Goal: Task Accomplishment & Management: Complete application form

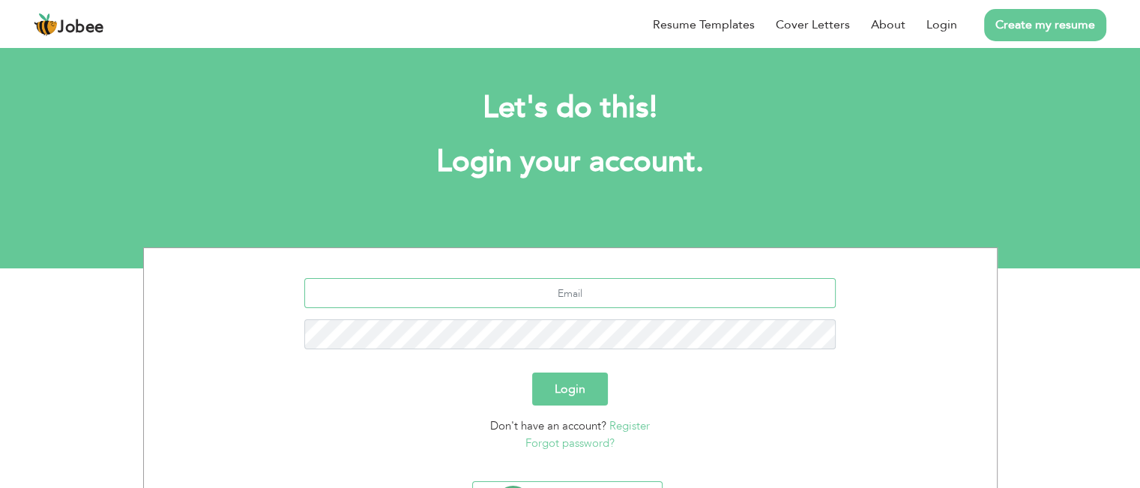
click at [559, 289] on input "text" at bounding box center [570, 293] width 532 height 30
type input "[EMAIL_ADDRESS][DOMAIN_NAME]"
click at [573, 388] on button "Login" at bounding box center [570, 389] width 76 height 33
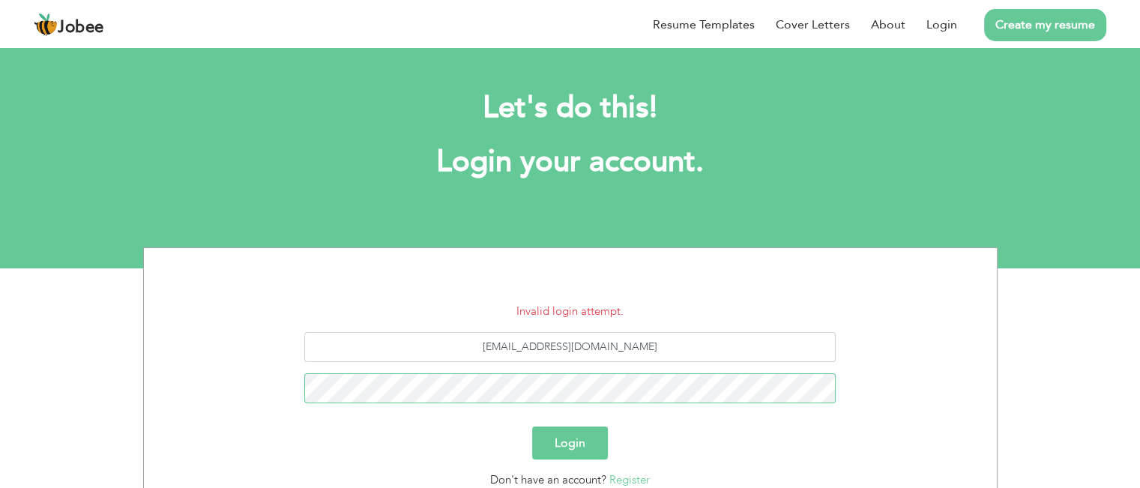
click at [532, 427] on button "Login" at bounding box center [570, 443] width 76 height 33
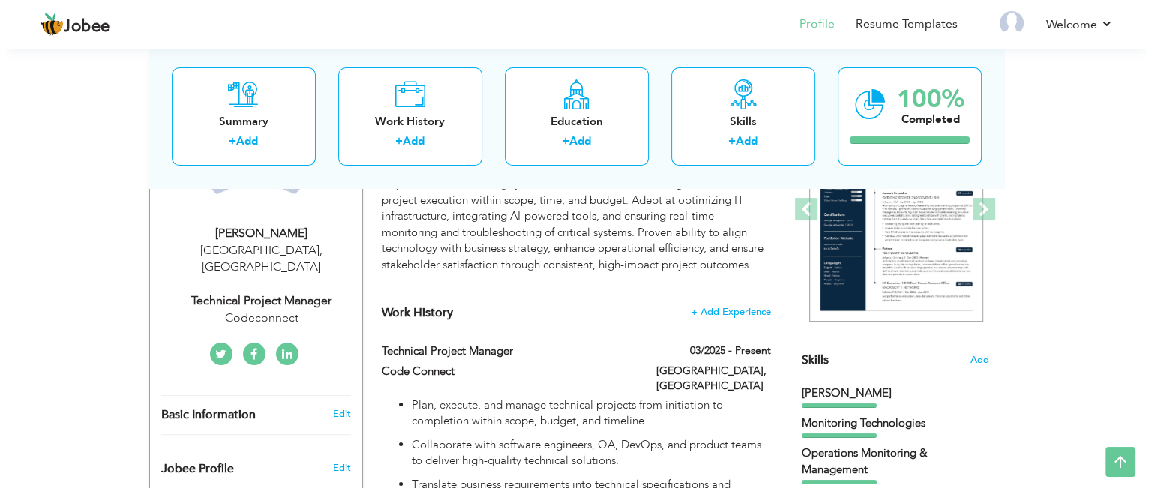
scroll to position [225, 0]
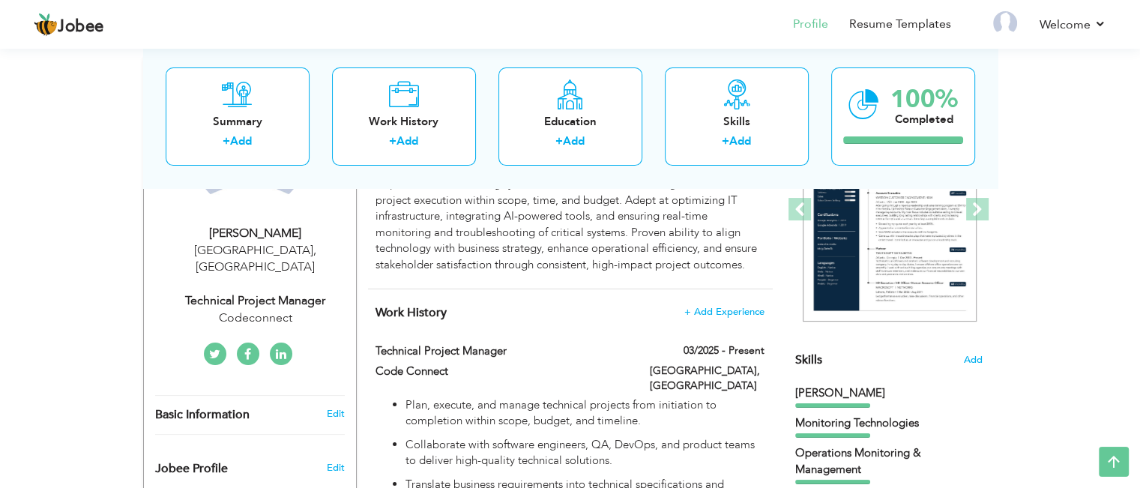
click at [288, 292] on div "Technical Project Manager" at bounding box center [255, 300] width 201 height 17
type input "Amna"
type input "Sheikh"
type input "03217321361"
select select "number:166"
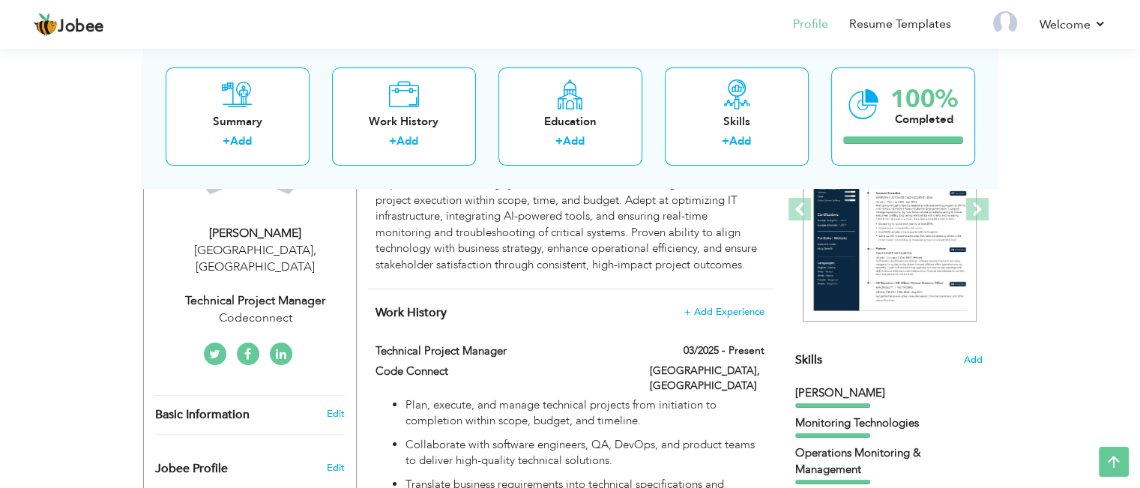
type input "Lahore"
select select "number:9"
type input "Codeconnect"
type input "Technical Project Manager"
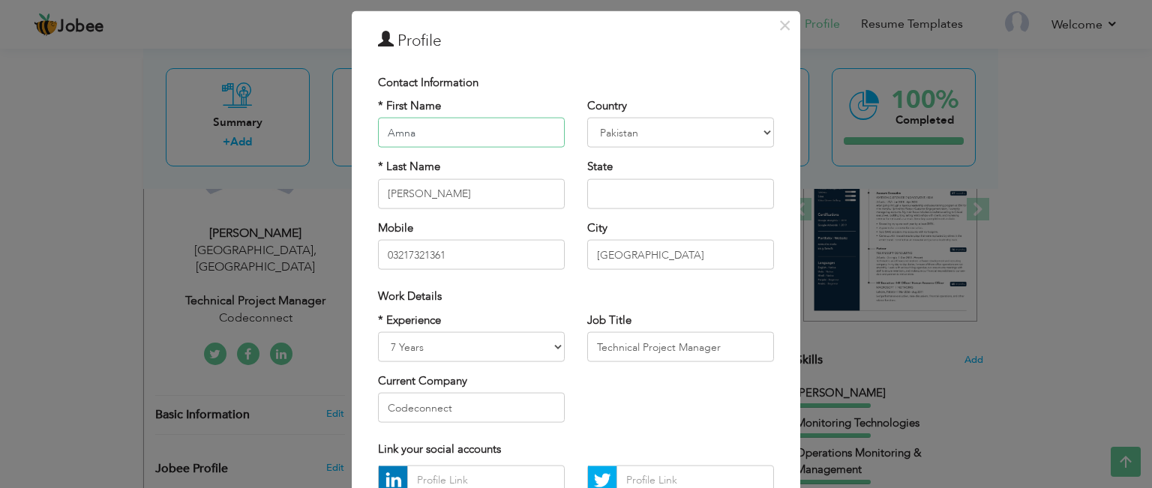
scroll to position [75, 0]
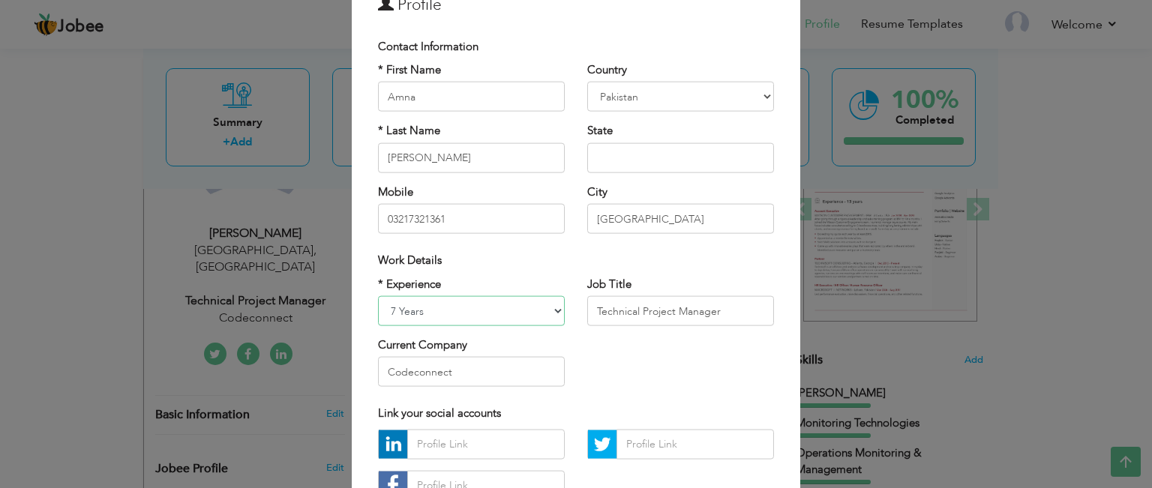
click at [511, 317] on select "Entry Level Less than 1 Year 1 Year 2 Years 3 Years 4 Years 5 Years 6 Years 7 Y…" at bounding box center [471, 311] width 187 height 30
select select "number:7"
click at [378, 296] on select "Entry Level Less than 1 Year 1 Year 2 Years 3 Years 4 Years 5 Years 6 Years 7 Y…" at bounding box center [471, 311] width 187 height 30
click at [675, 315] on input "Technical Project Manager" at bounding box center [680, 311] width 187 height 30
drag, startPoint x: 714, startPoint y: 314, endPoint x: 591, endPoint y: 315, distance: 123.0
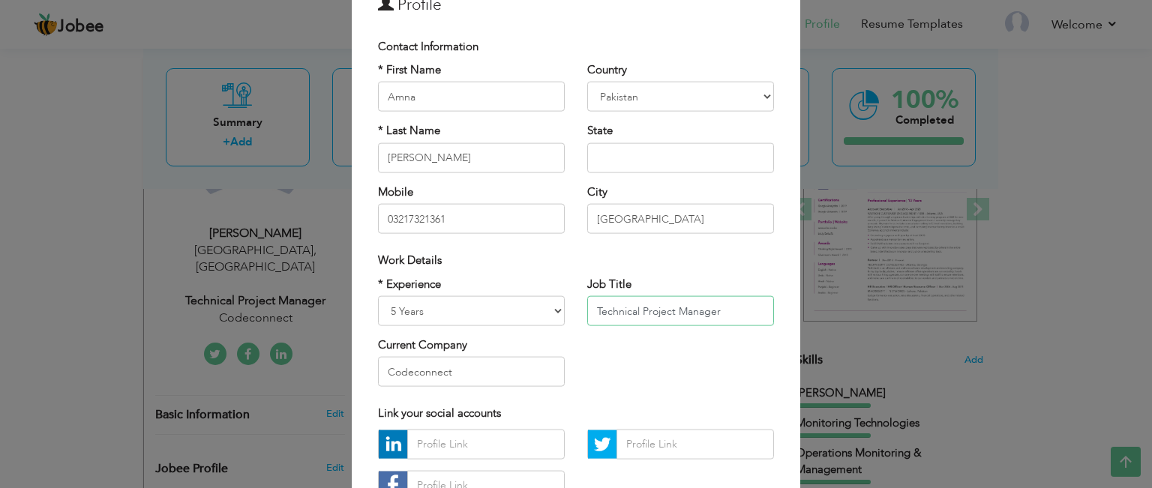
click at [591, 315] on input "Technical Project Manager" at bounding box center [680, 311] width 187 height 30
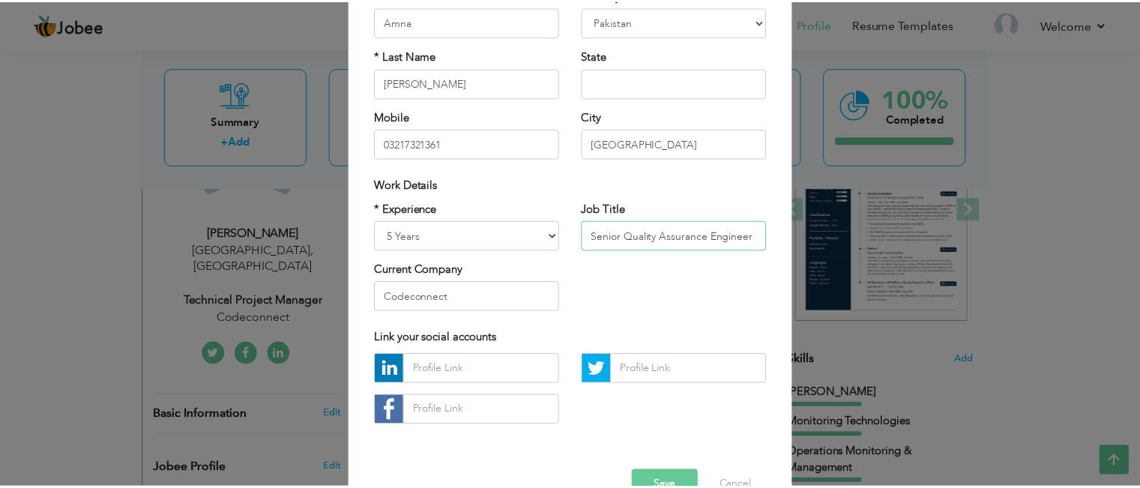
scroll to position [189, 0]
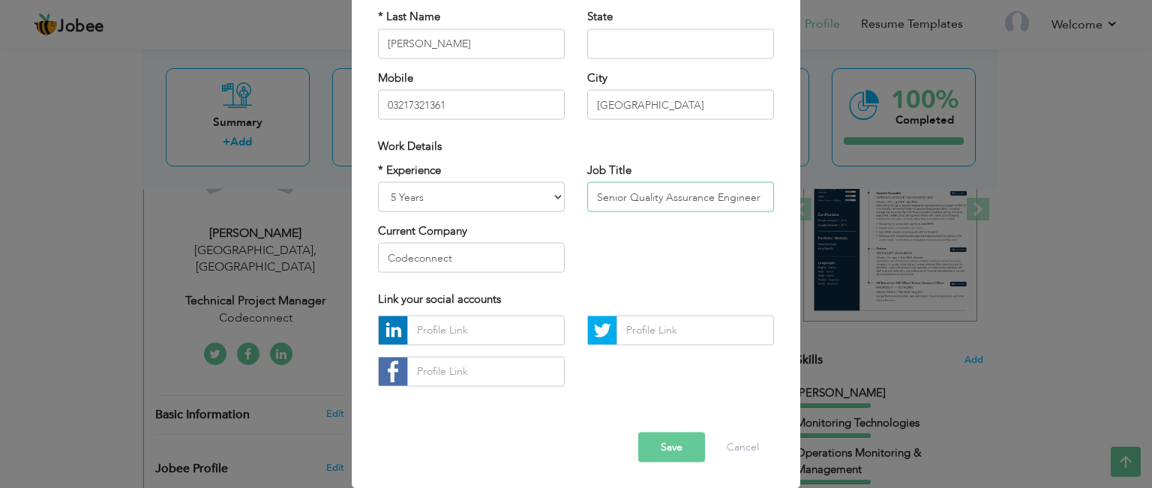
type input "Senior Quality Assurance Engineer"
click at [676, 449] on button "Save" at bounding box center [671, 447] width 67 height 30
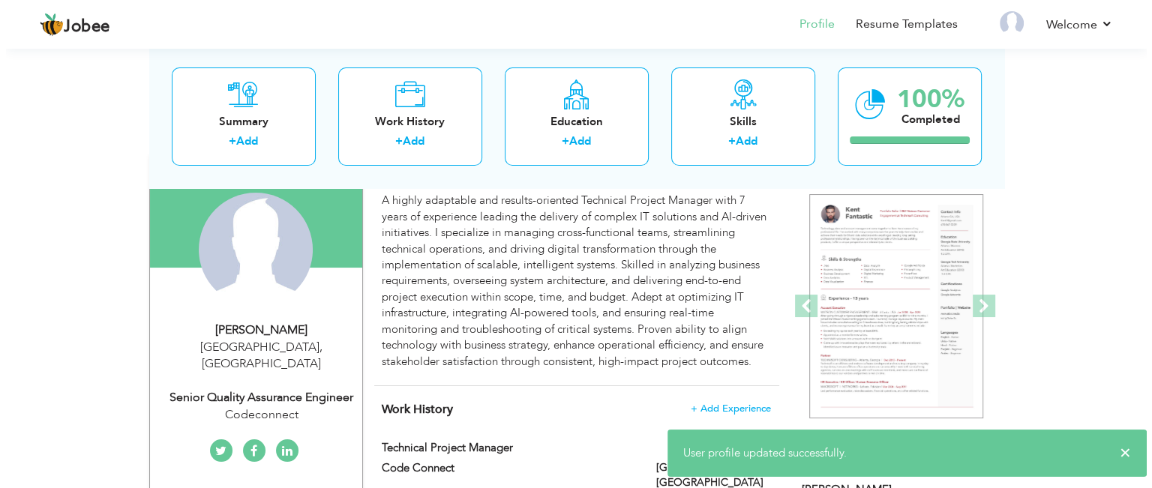
scroll to position [126, 0]
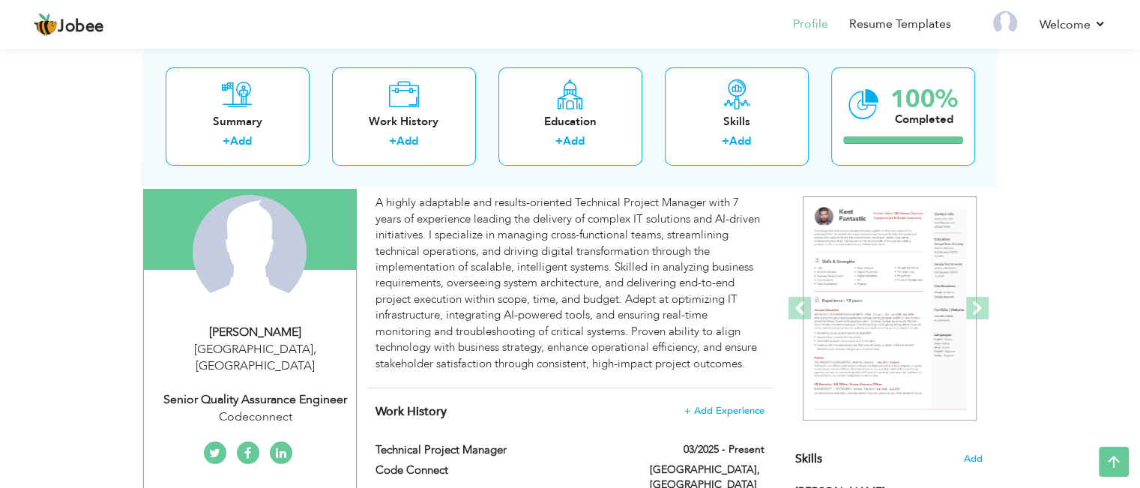
click at [601, 335] on div "A highly adaptable and results-oriented Technical Project Manager with 7 years …" at bounding box center [570, 283] width 388 height 177
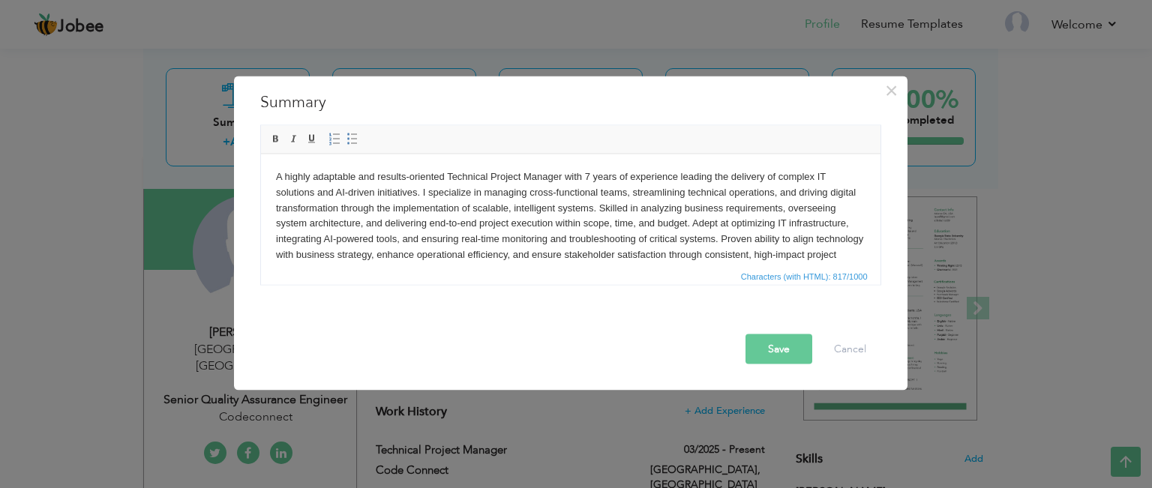
click at [442, 206] on body "A highly adaptable and results-oriented Technical Project Manager with 7 years …" at bounding box center [569, 223] width 589 height 109
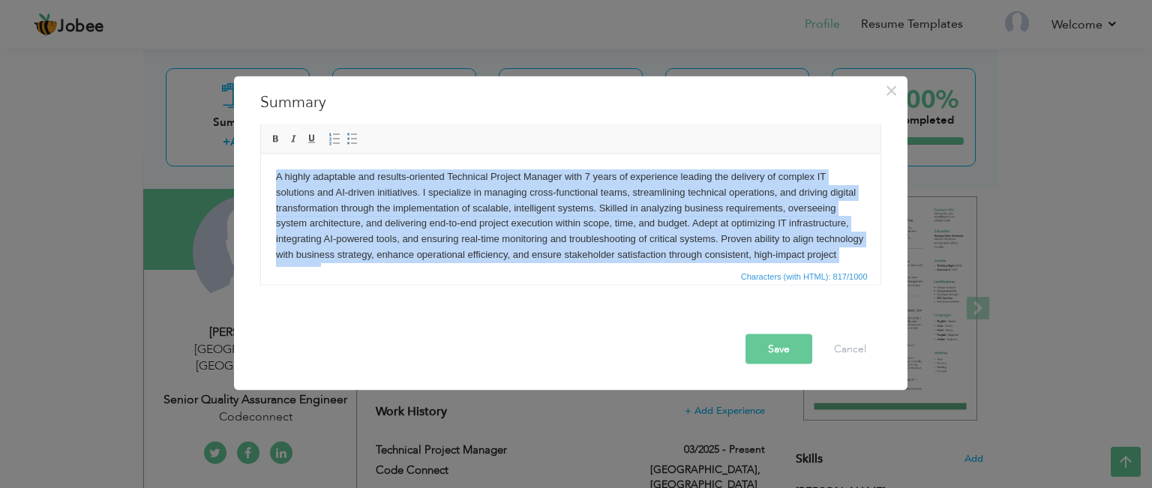
copy body "A highly adaptable and results-oriented Technical Project Manager with 7 years …"
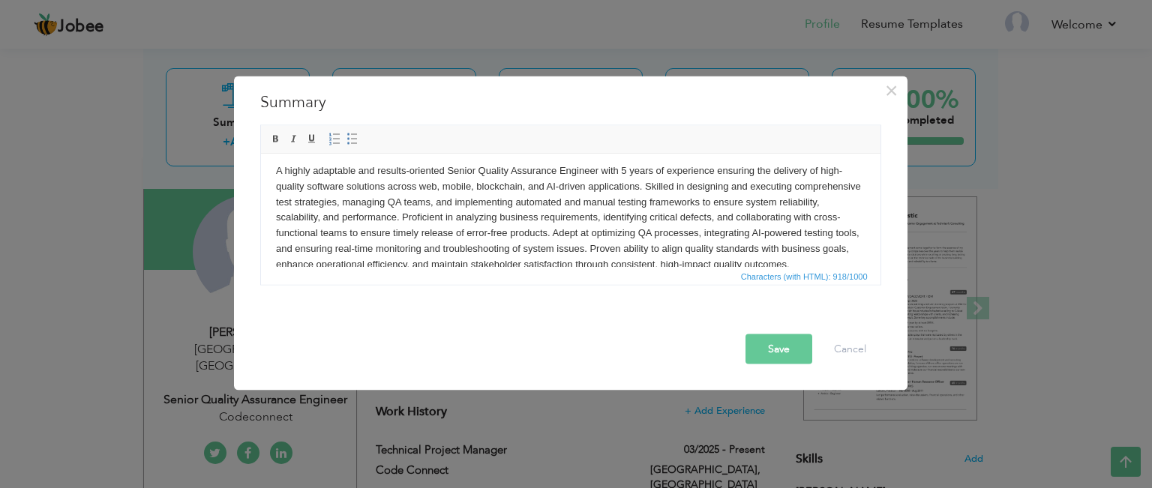
scroll to position [2, 0]
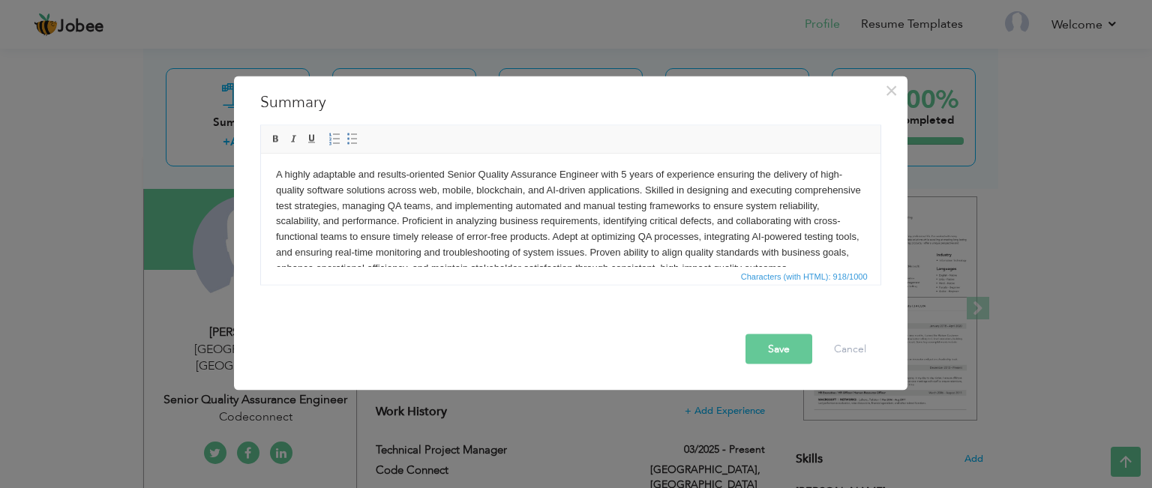
click at [771, 339] on button "Save" at bounding box center [778, 349] width 67 height 30
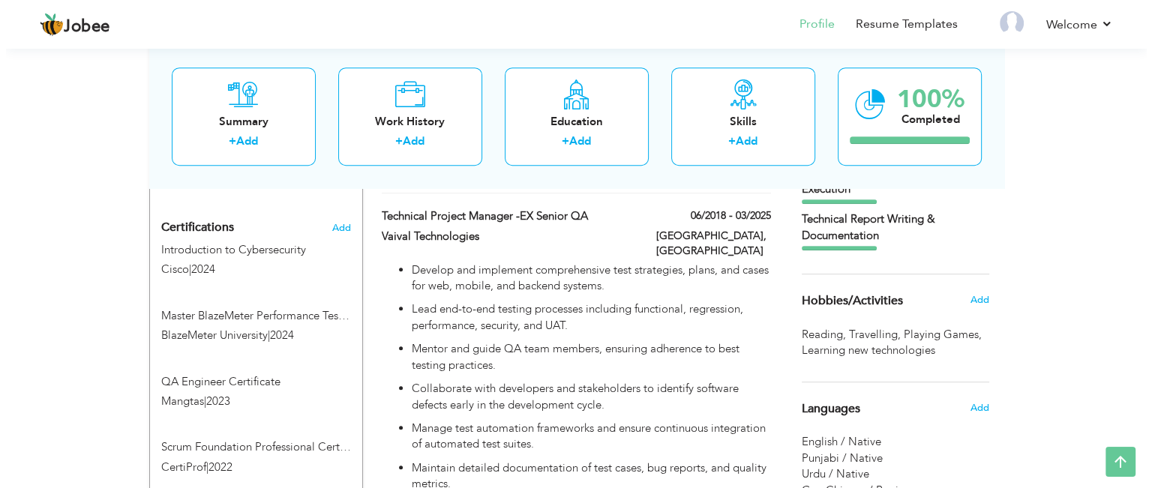
scroll to position [862, 0]
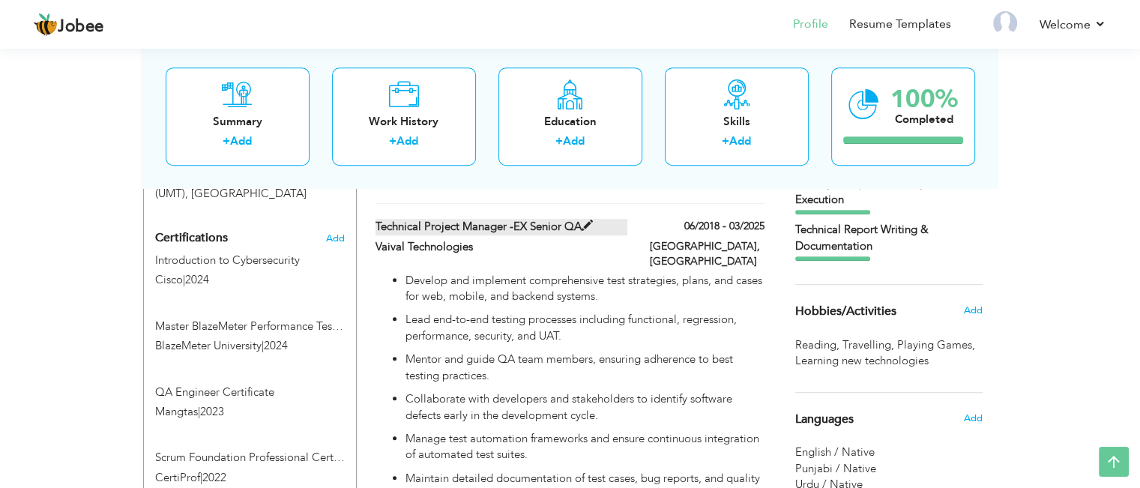
click at [577, 219] on label "Technical Project Manager -EX senior QA" at bounding box center [502, 227] width 252 height 16
type input "Technical Project Manager -EX senior QA"
type input "Vaival Technologies"
type input "06/2018"
type input "03/2025"
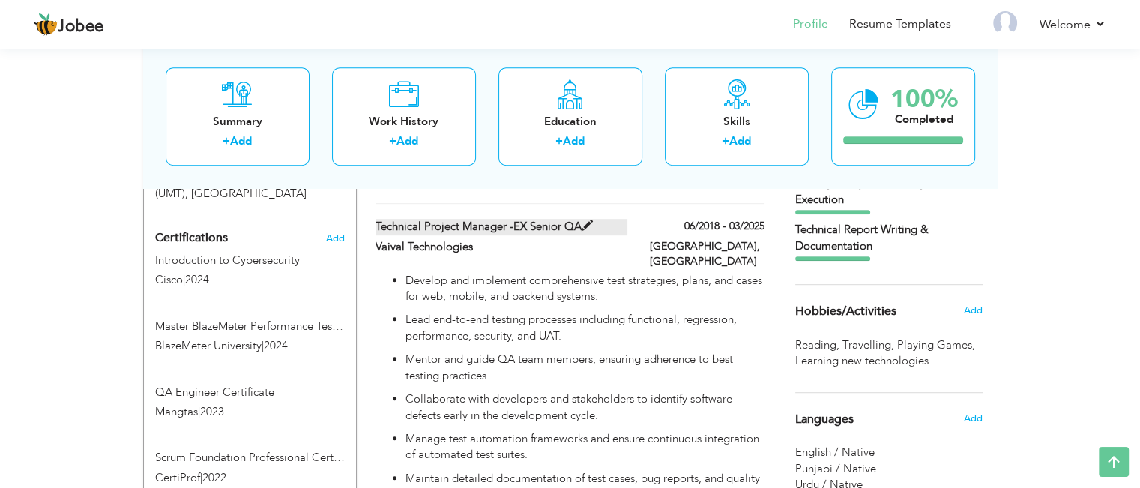
type input "Pakistan"
type input "Lahore"
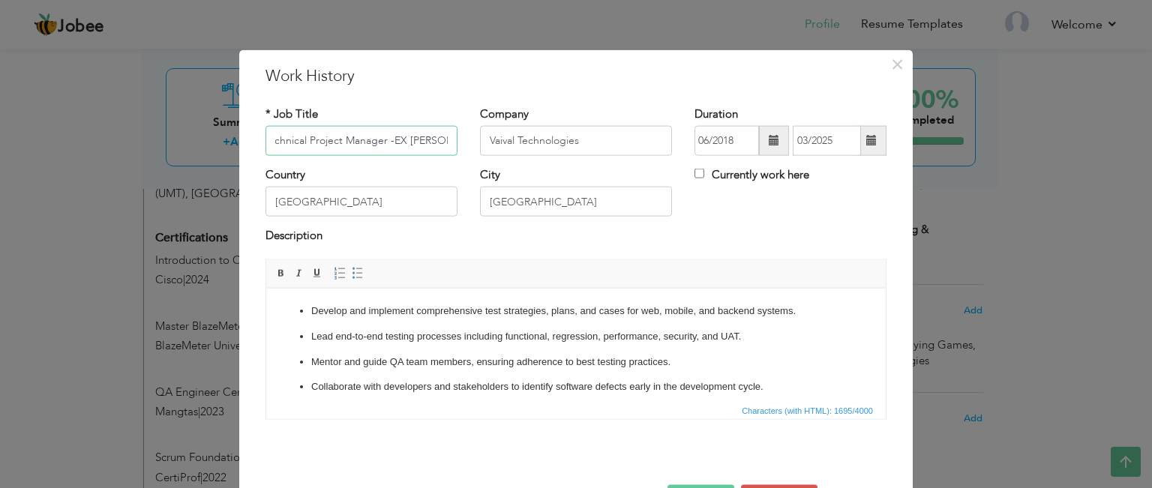
scroll to position [0, 0]
type input "T"
type input "S"
type input "Software Quality Assurance Engineer"
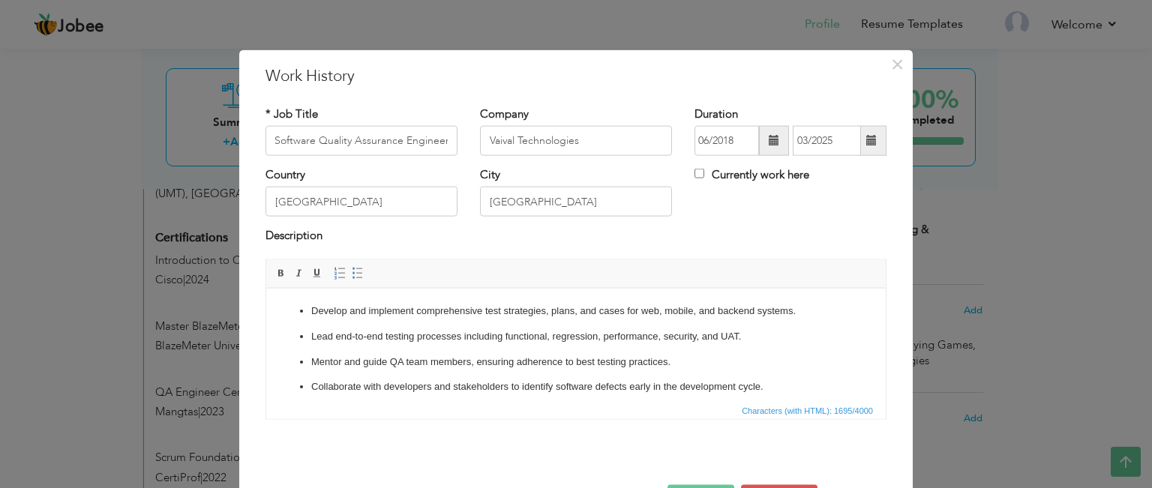
scroll to position [0, 0]
click at [762, 145] on span at bounding box center [774, 141] width 30 height 30
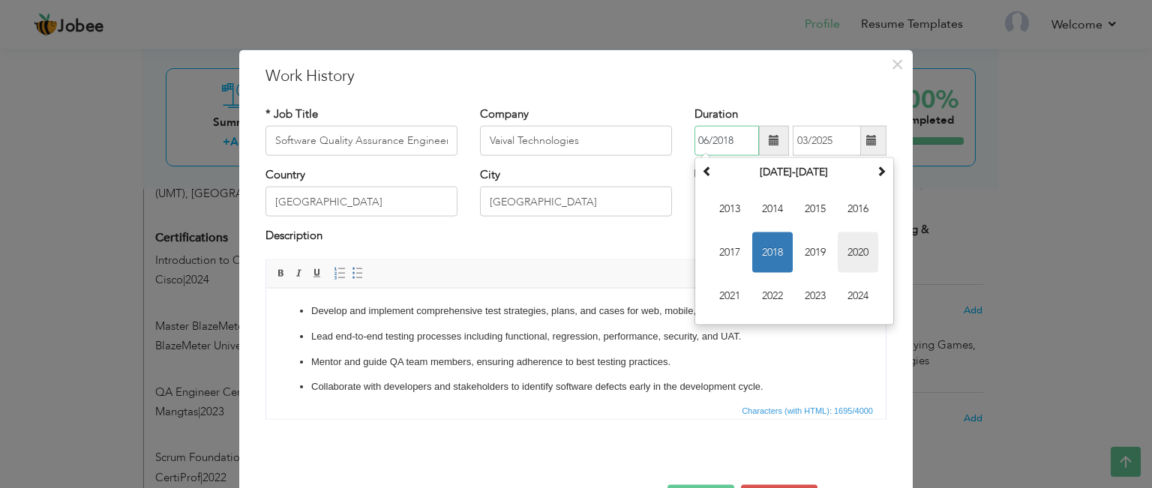
click at [838, 261] on span "2020" at bounding box center [858, 252] width 40 height 40
click at [724, 207] on span "Jan" at bounding box center [729, 209] width 40 height 40
type input "01/2020"
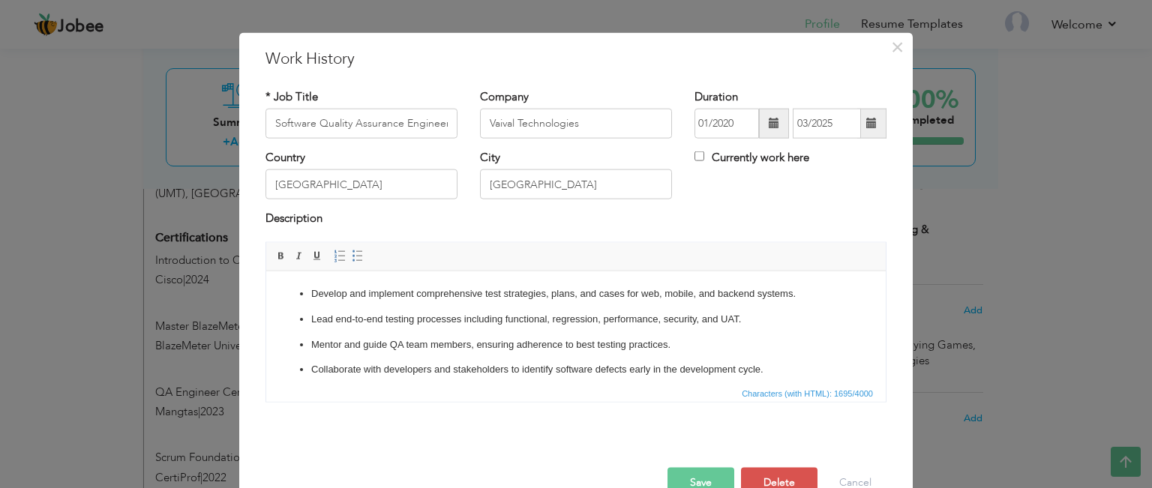
click at [708, 475] on button "Save" at bounding box center [700, 482] width 67 height 30
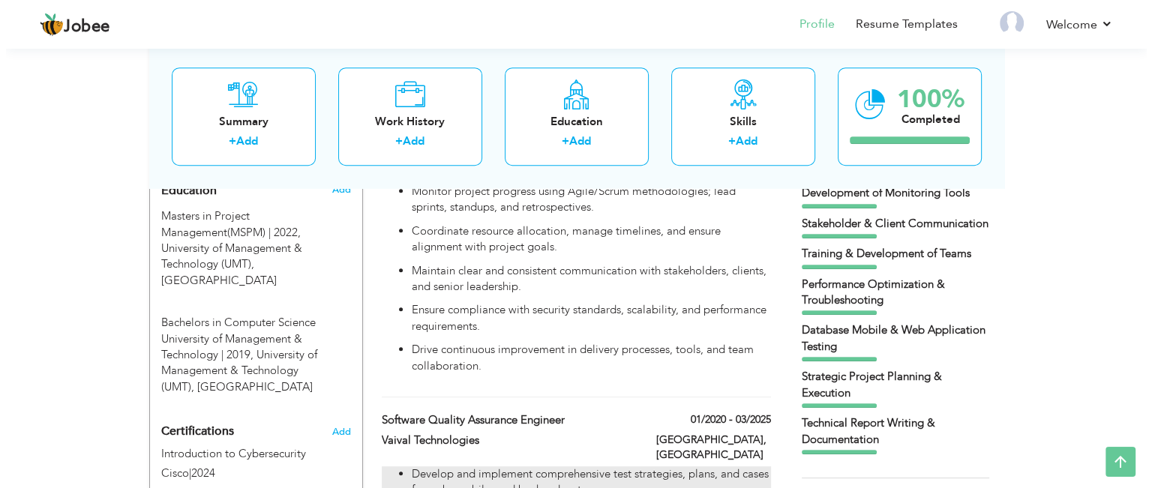
scroll to position [667, 0]
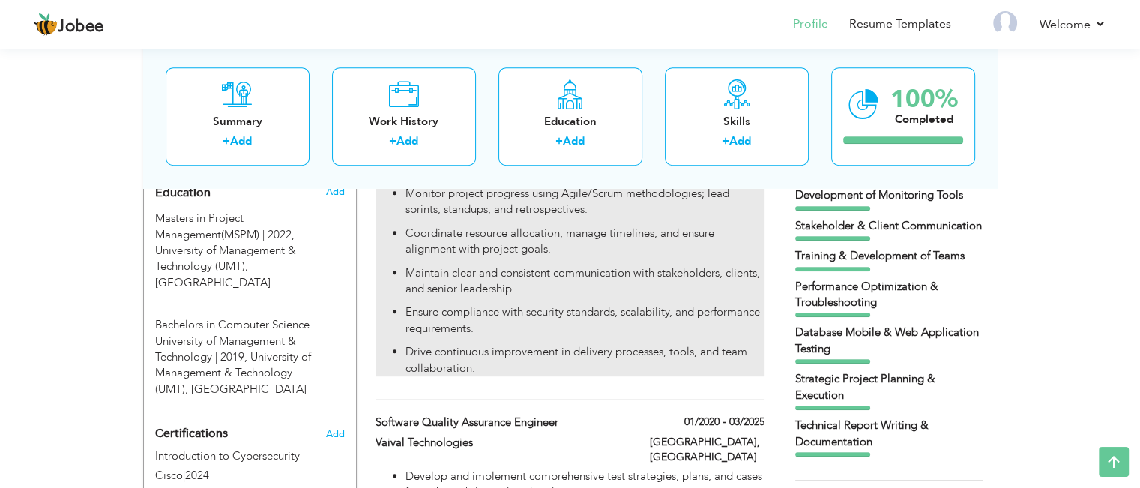
click at [679, 304] on p "Ensure compliance with security standards, scalability, and performance require…" at bounding box center [585, 320] width 358 height 32
type input "Technical Project Manager"
type input "Code Connect"
type input "03/2025"
checkbox input "true"
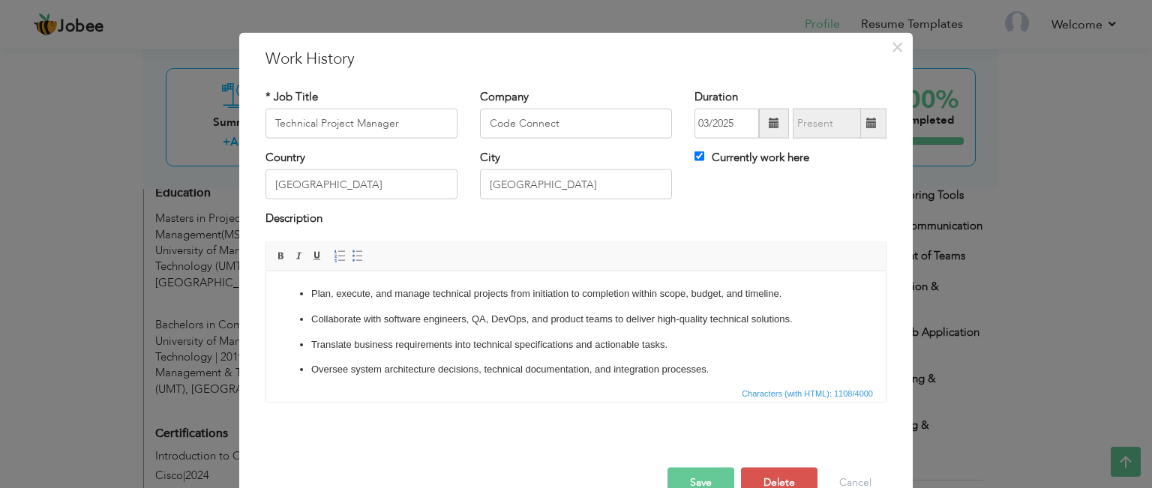
scroll to position [0, 0]
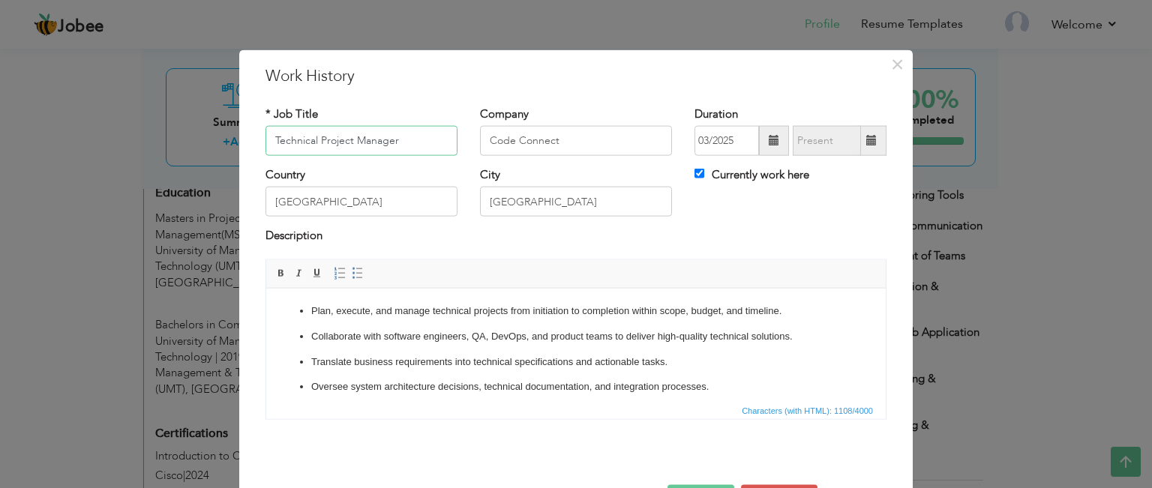
drag, startPoint x: 412, startPoint y: 139, endPoint x: 195, endPoint y: 135, distance: 217.5
click at [195, 135] on div "× Work History * Job Title Technical Project Manager Company Code Connect" at bounding box center [576, 244] width 1152 height 488
type input "Senior QA"
click at [517, 340] on p "Collaborate with software engineers, QA, DevOps, and product teams to deliver h…" at bounding box center [575, 336] width 529 height 16
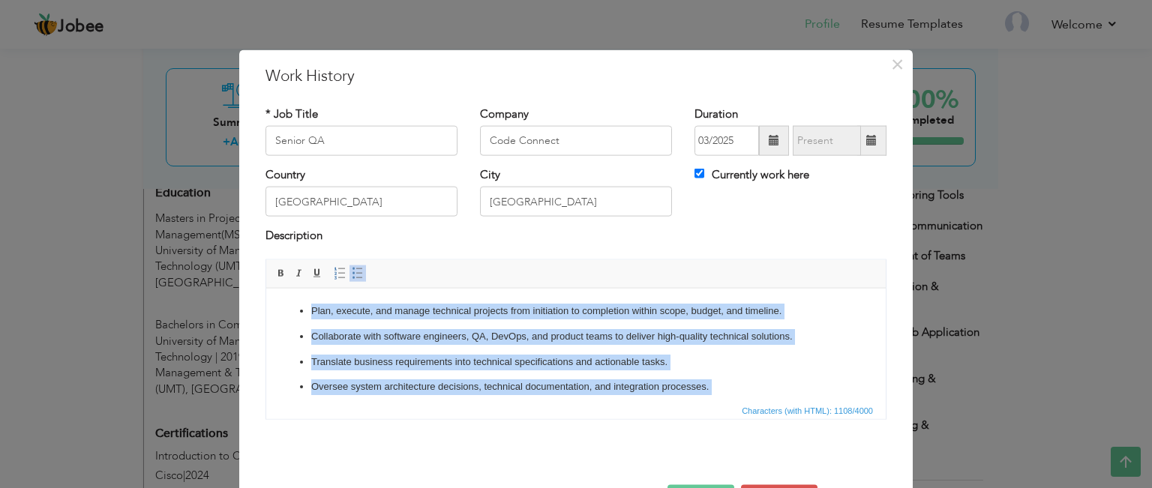
copy ul "Plan, execute, and manage technical projects from initiation to completion with…"
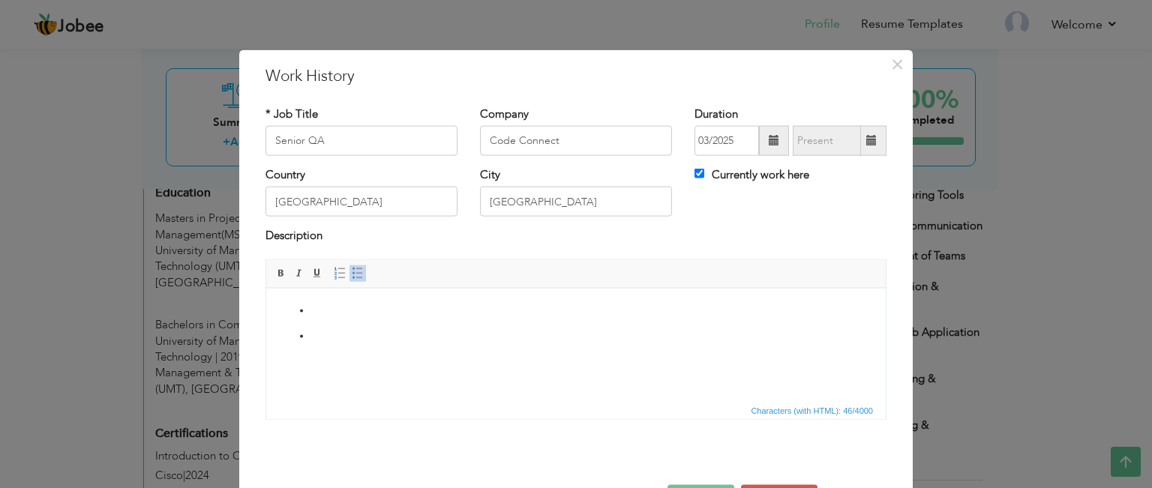
click at [487, 313] on p at bounding box center [575, 311] width 529 height 16
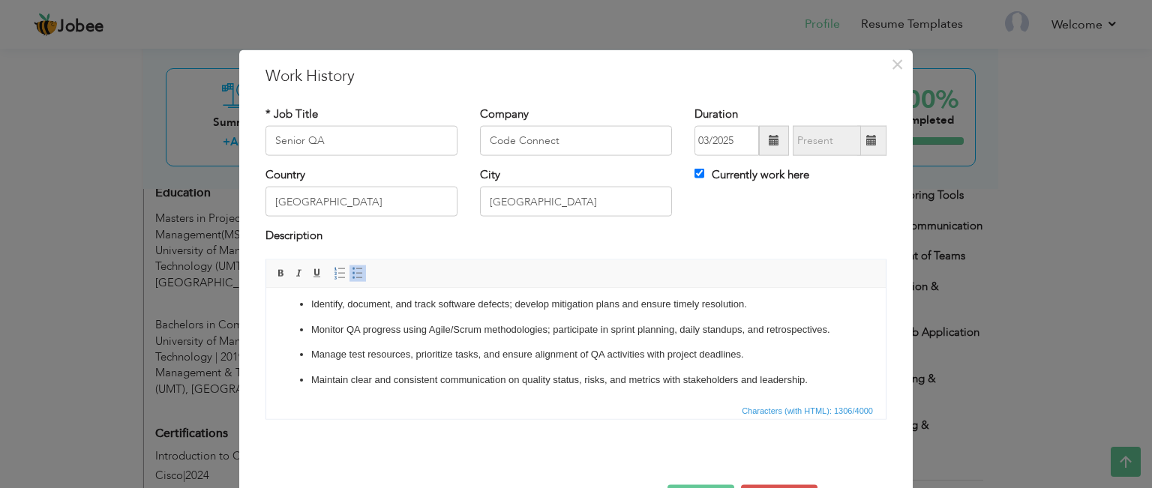
scroll to position [233, 0]
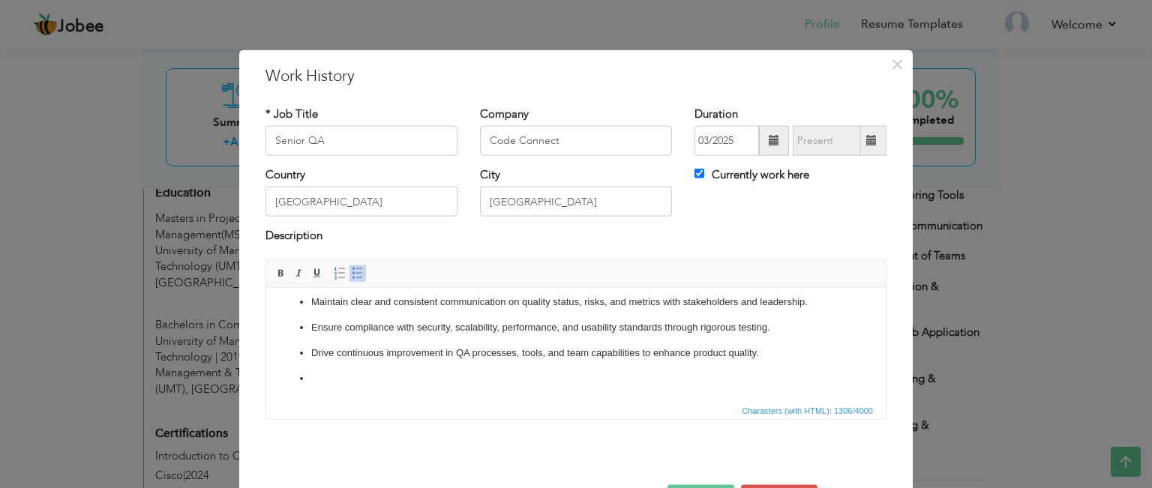
click at [436, 385] on li at bounding box center [575, 378] width 529 height 16
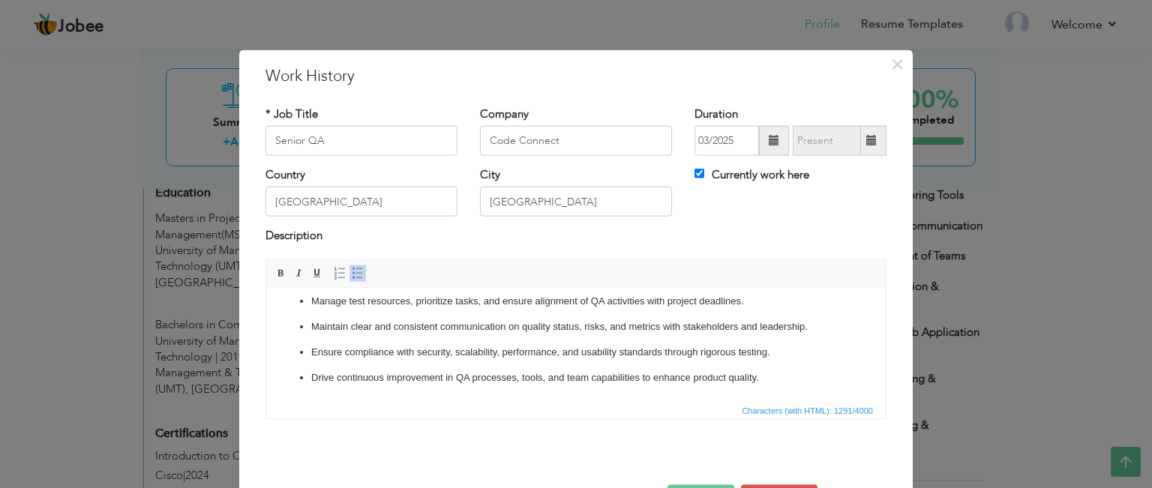
scroll to position [51, 0]
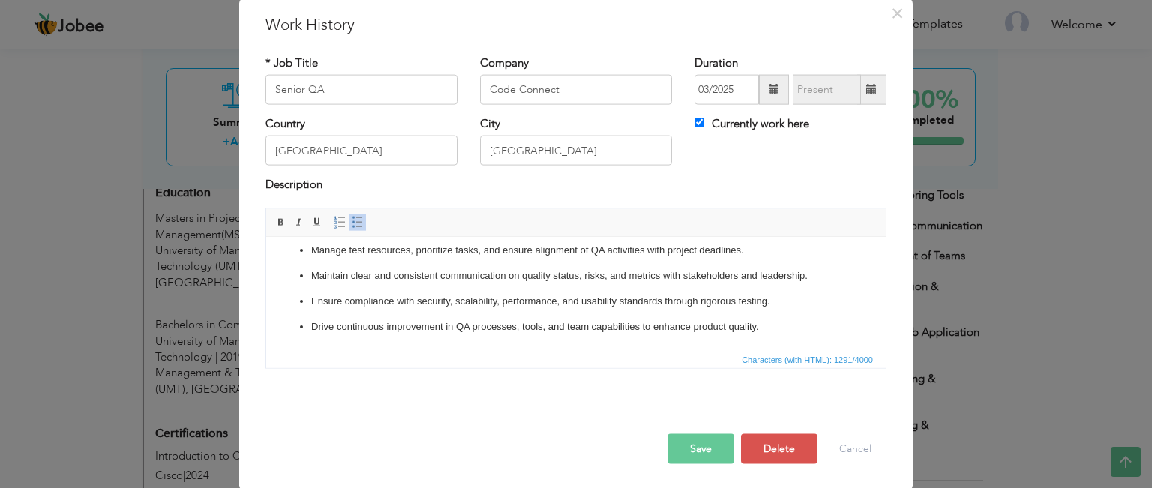
click at [696, 442] on button "Save" at bounding box center [700, 448] width 67 height 30
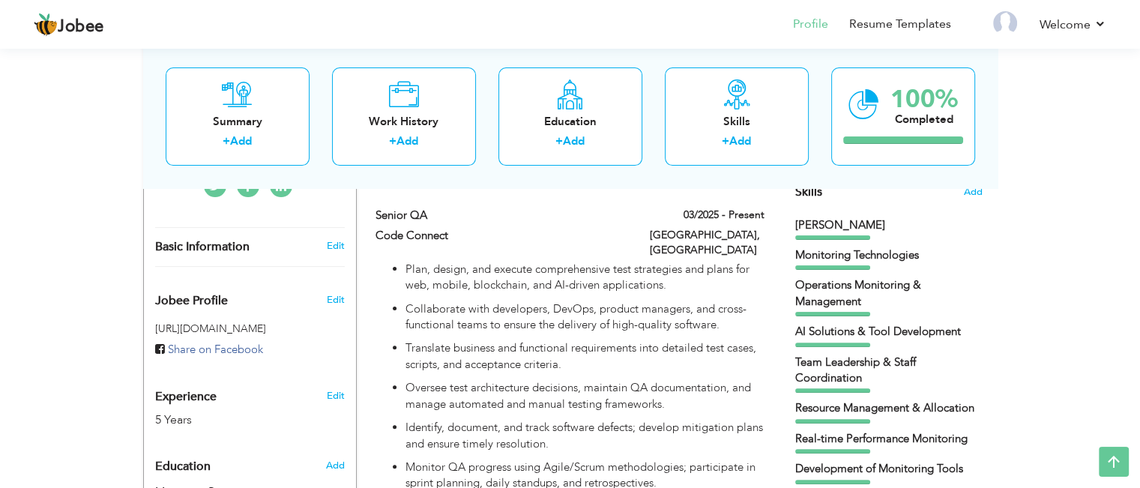
scroll to position [422, 0]
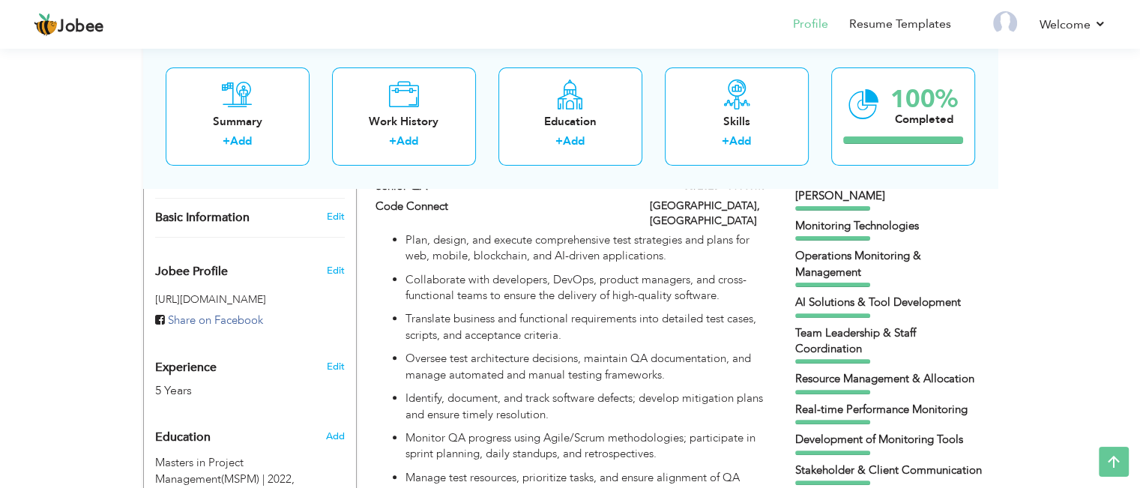
click at [848, 227] on div "Monitoring Technologies" at bounding box center [889, 226] width 187 height 16
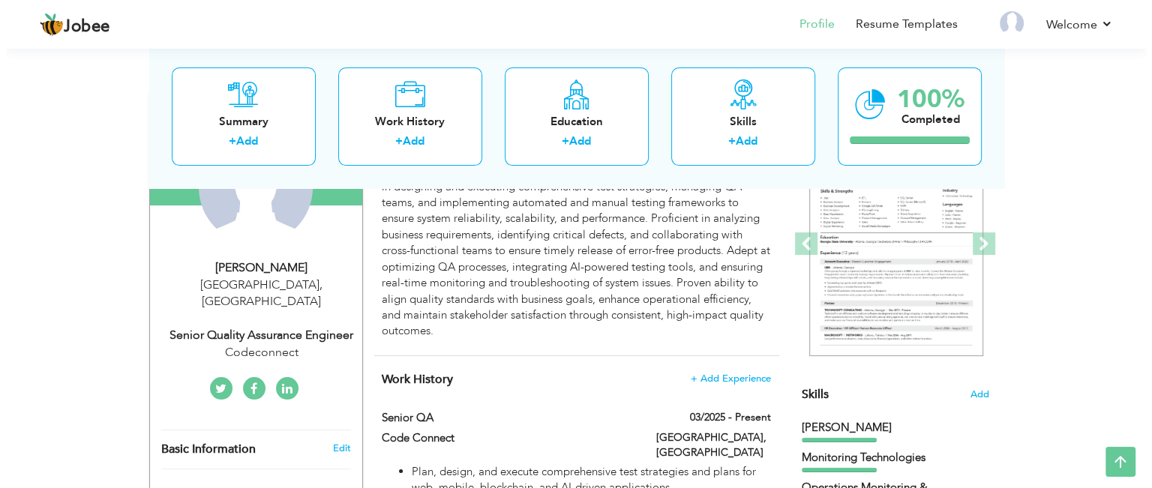
scroll to position [204, 0]
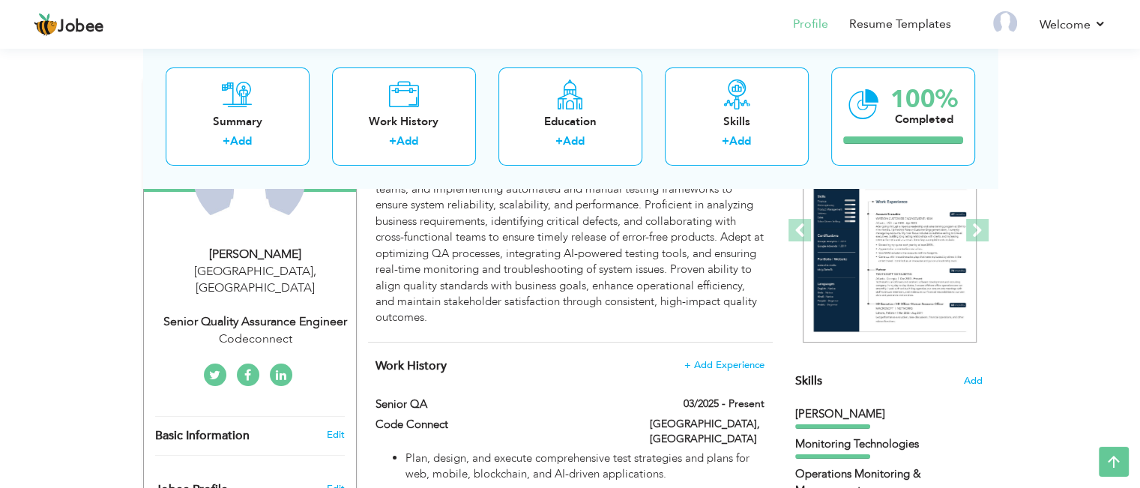
click at [973, 373] on div "Skills Add" at bounding box center [889, 234] width 187 height 311
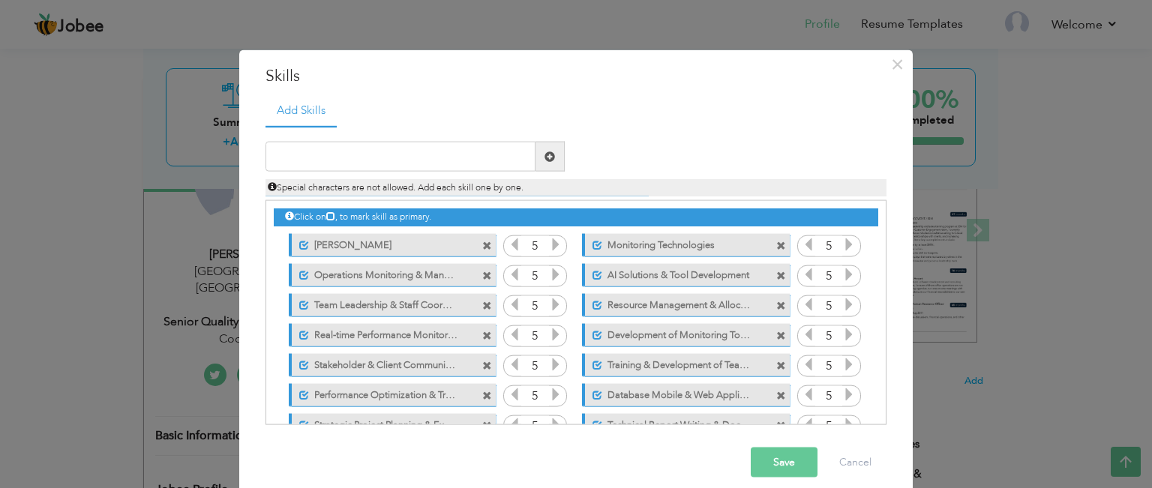
click at [484, 275] on span at bounding box center [487, 276] width 10 height 10
click at [482, 273] on span at bounding box center [487, 276] width 10 height 10
click at [482, 304] on span at bounding box center [487, 306] width 10 height 10
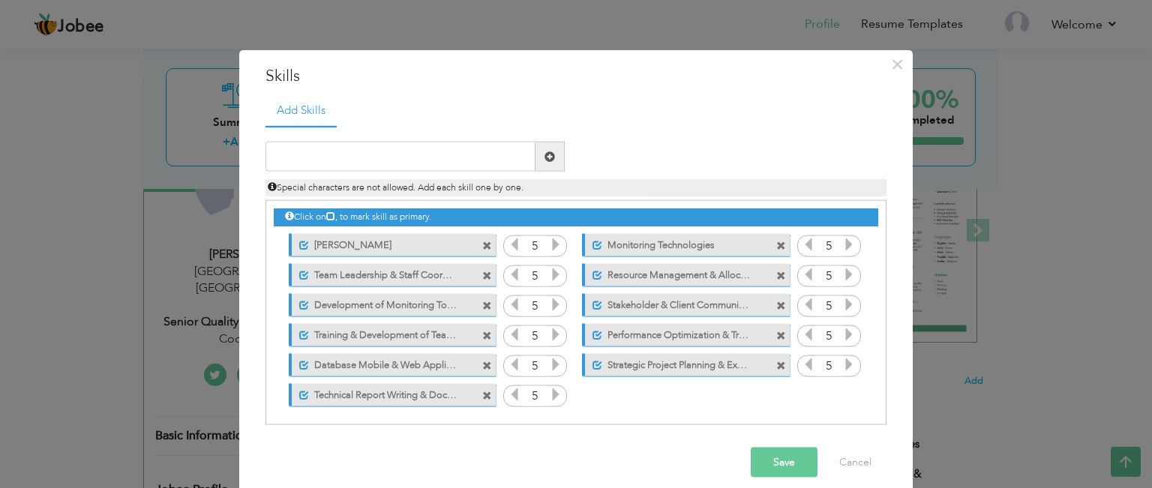
click at [482, 333] on span at bounding box center [487, 336] width 10 height 10
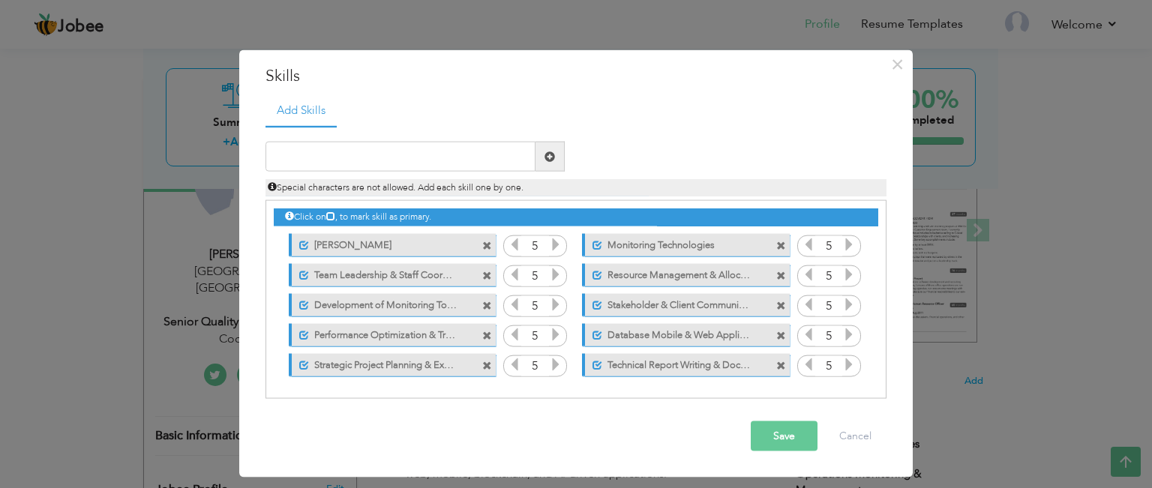
click at [482, 332] on span at bounding box center [487, 336] width 10 height 10
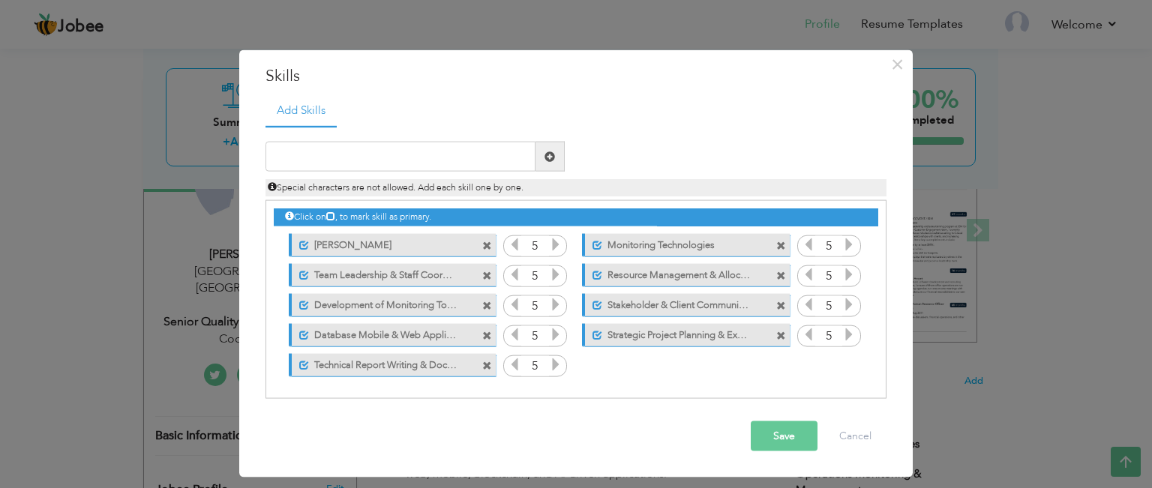
click at [778, 250] on div "Unmark as primary skill. Monitoring Technologies" at bounding box center [685, 244] width 207 height 22
click at [784, 241] on span at bounding box center [781, 246] width 10 height 10
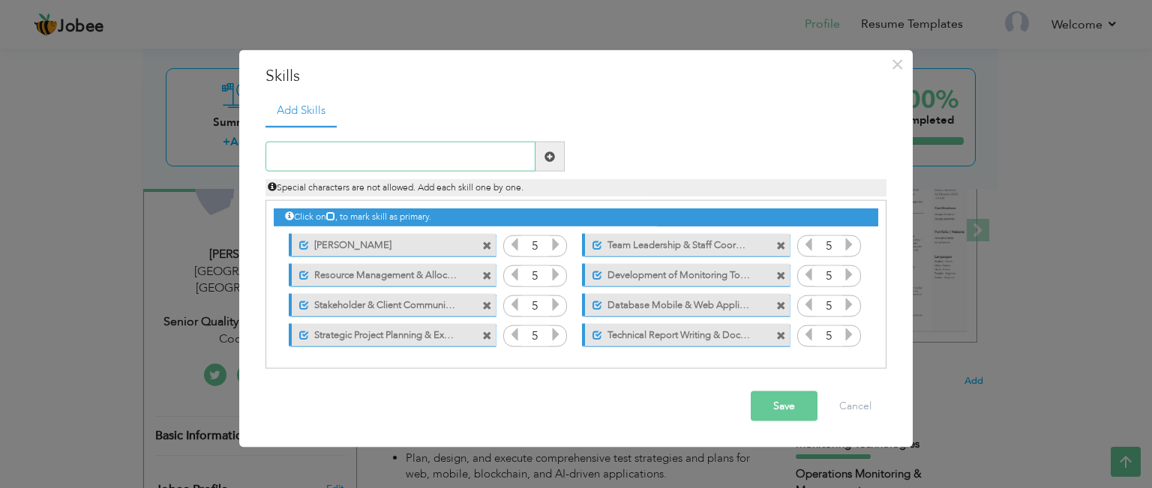
click at [449, 158] on input "text" at bounding box center [400, 157] width 270 height 30
type input "Jmeter"
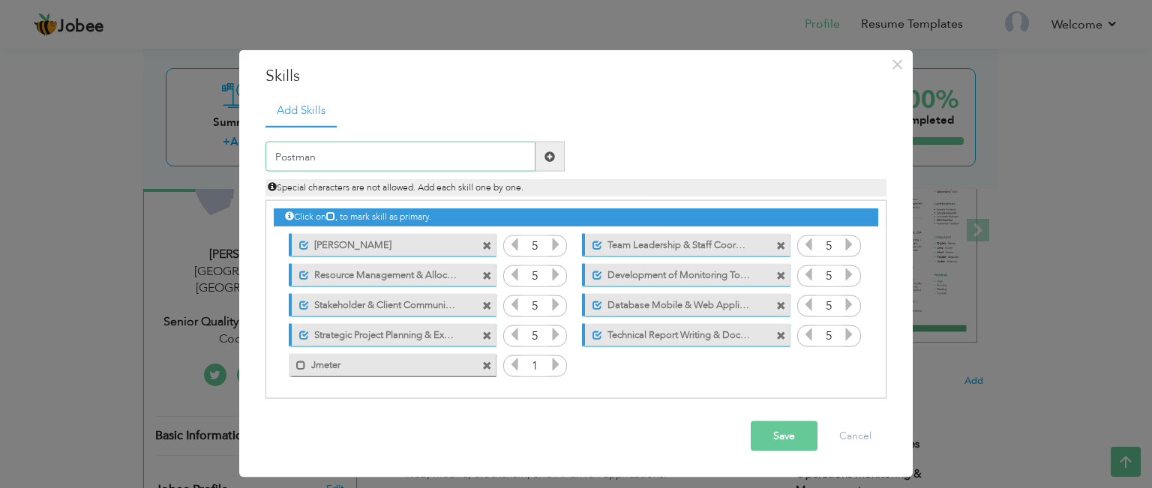
type input "Postman"
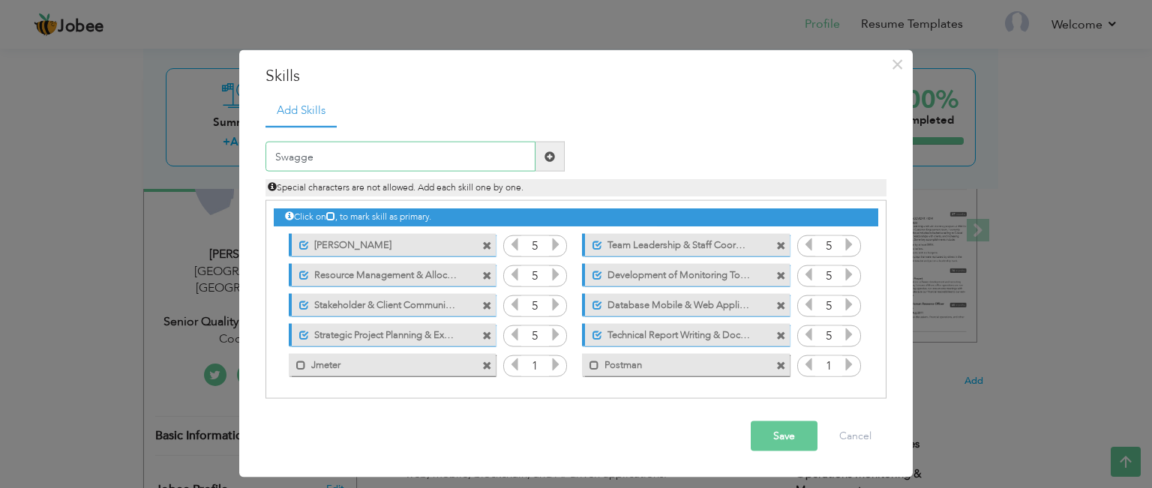
type input "Swagger"
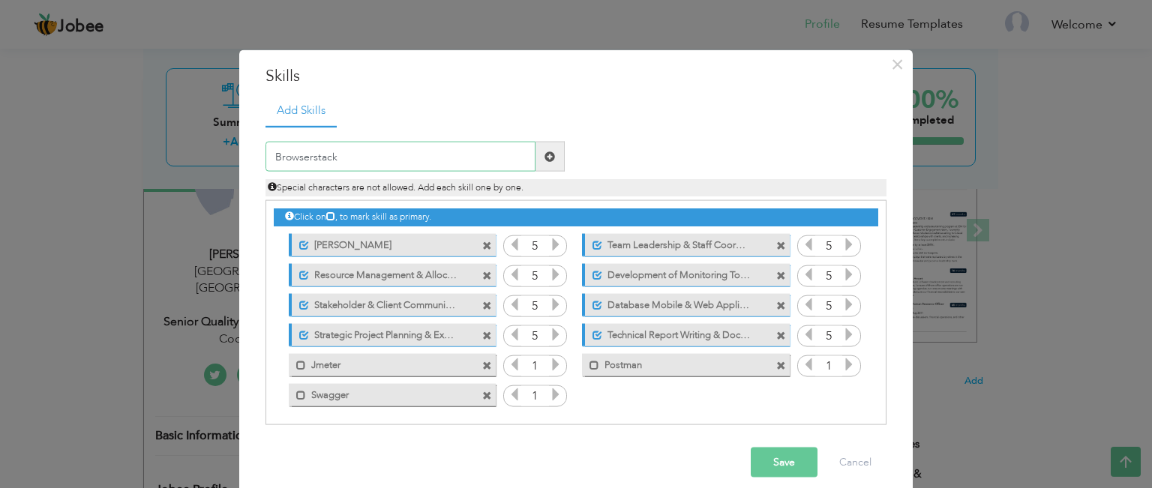
type input "Browserstack"
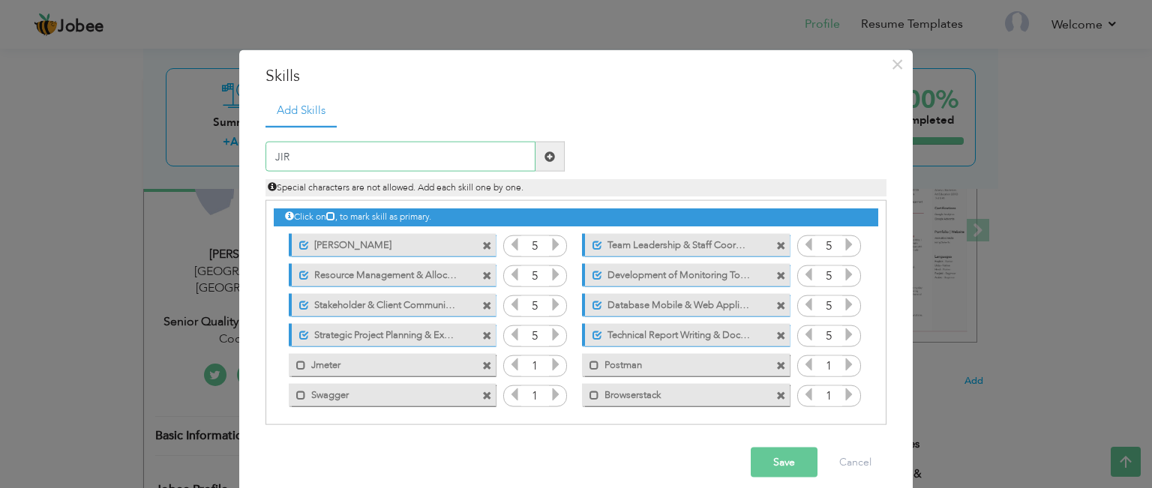
type input "JIRA"
type input "Linux"
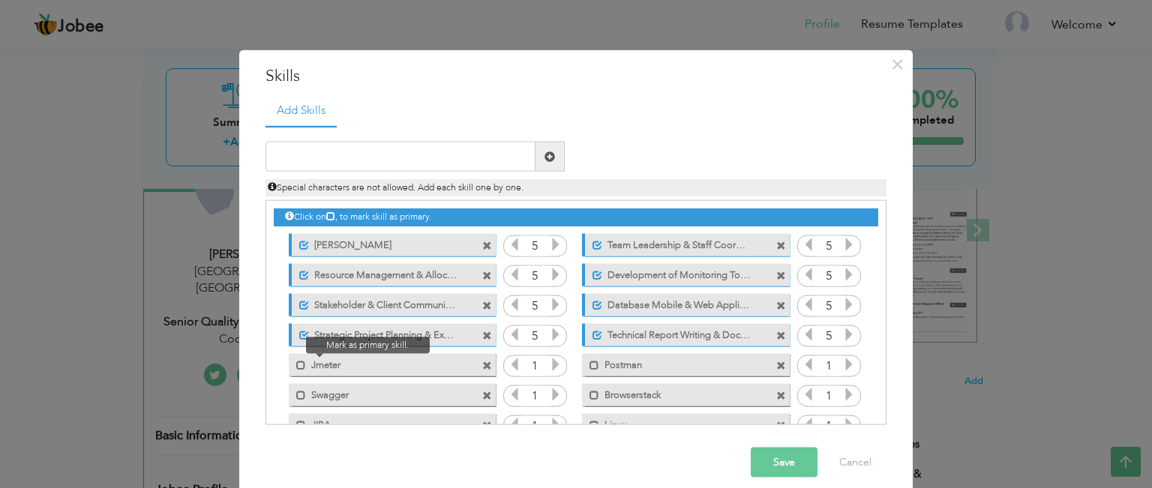
click at [289, 363] on span at bounding box center [297, 360] width 17 height 15
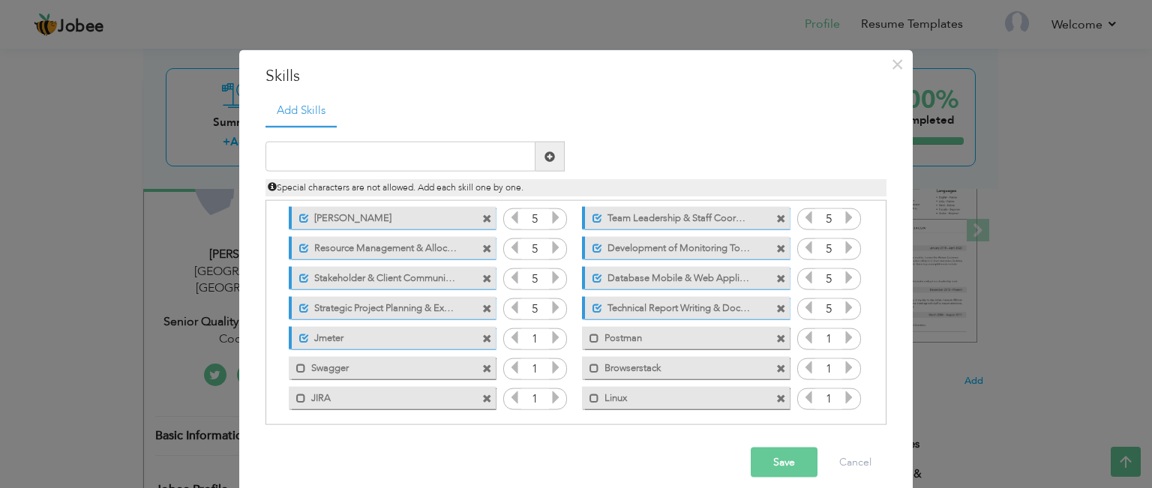
scroll to position [33, 0]
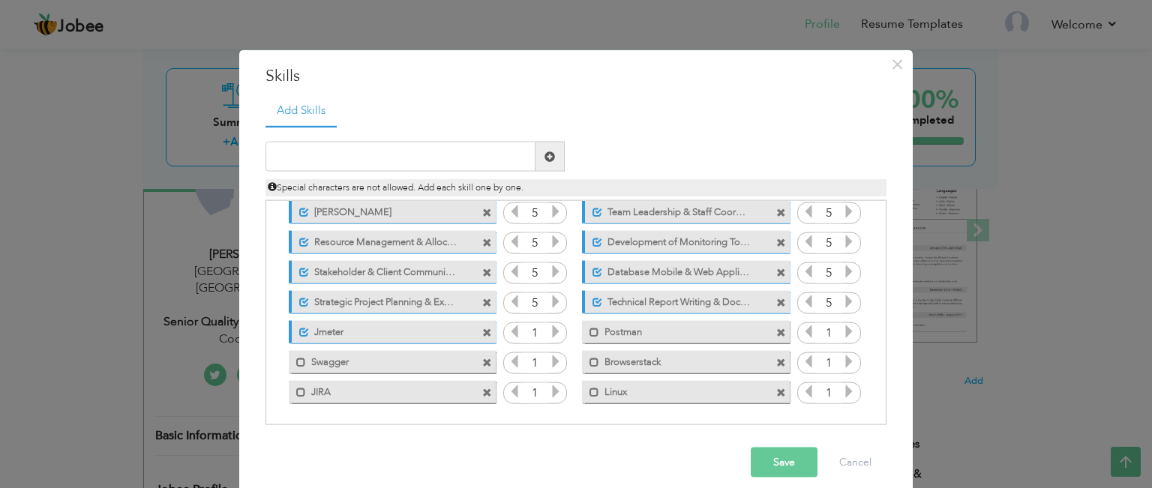
click at [549, 336] on icon at bounding box center [555, 331] width 13 height 13
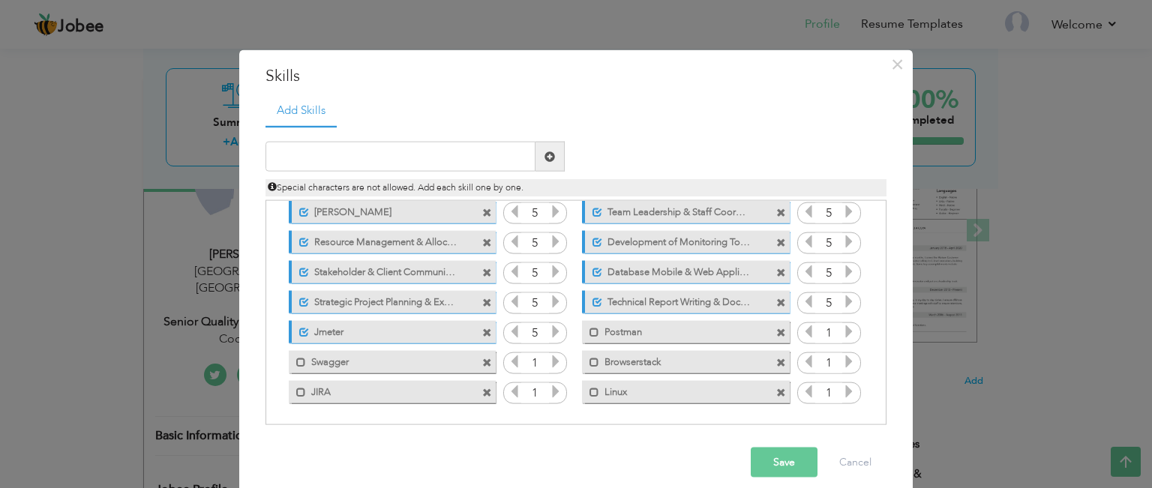
click at [549, 358] on icon at bounding box center [555, 361] width 13 height 13
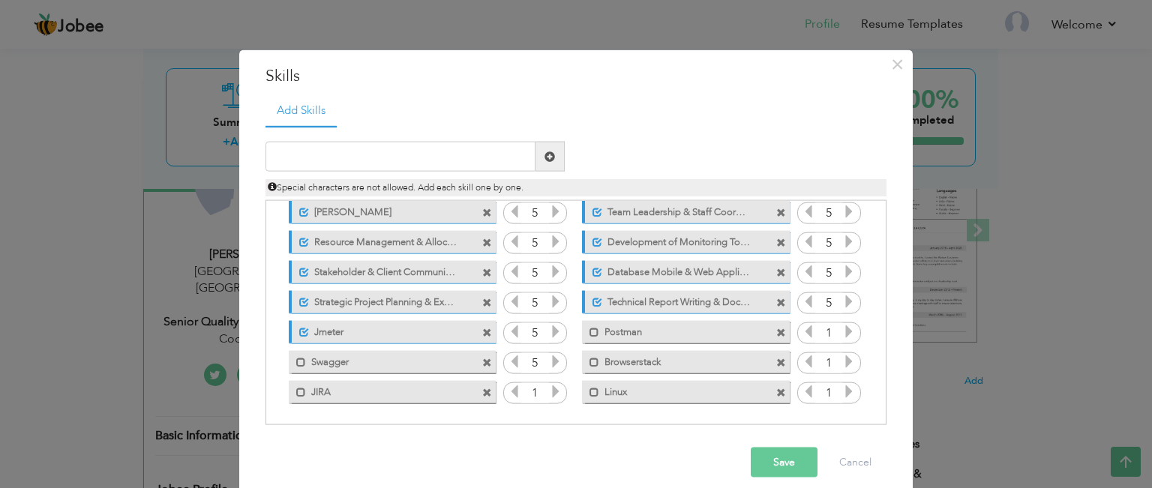
click at [549, 358] on icon at bounding box center [555, 361] width 13 height 13
click at [296, 362] on span at bounding box center [301, 362] width 10 height 10
click at [296, 389] on span at bounding box center [301, 392] width 10 height 10
click at [549, 389] on icon at bounding box center [555, 391] width 13 height 13
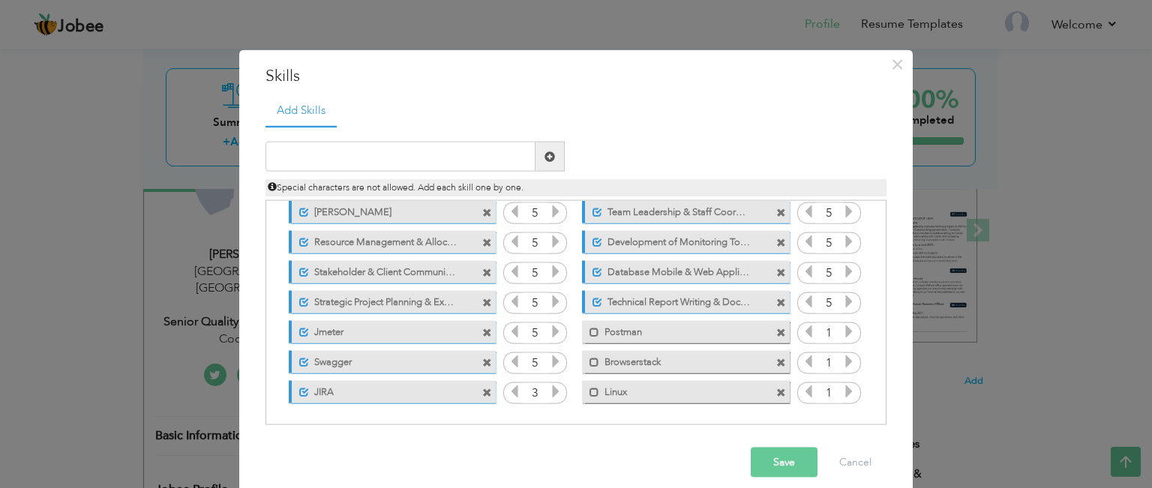
click at [549, 389] on icon at bounding box center [555, 391] width 13 height 13
click at [589, 328] on span at bounding box center [594, 332] width 10 height 10
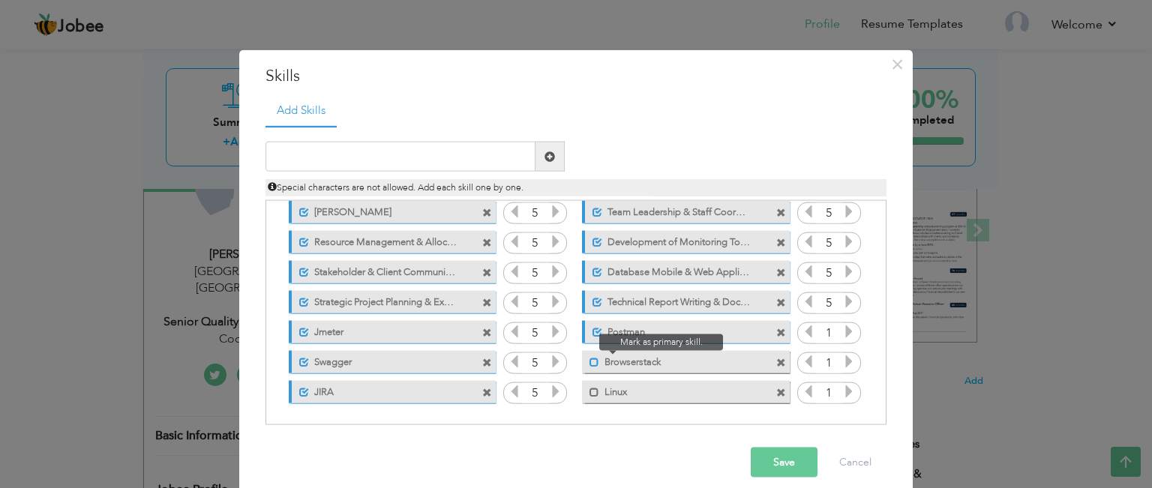
click at [586, 354] on span at bounding box center [590, 357] width 17 height 15
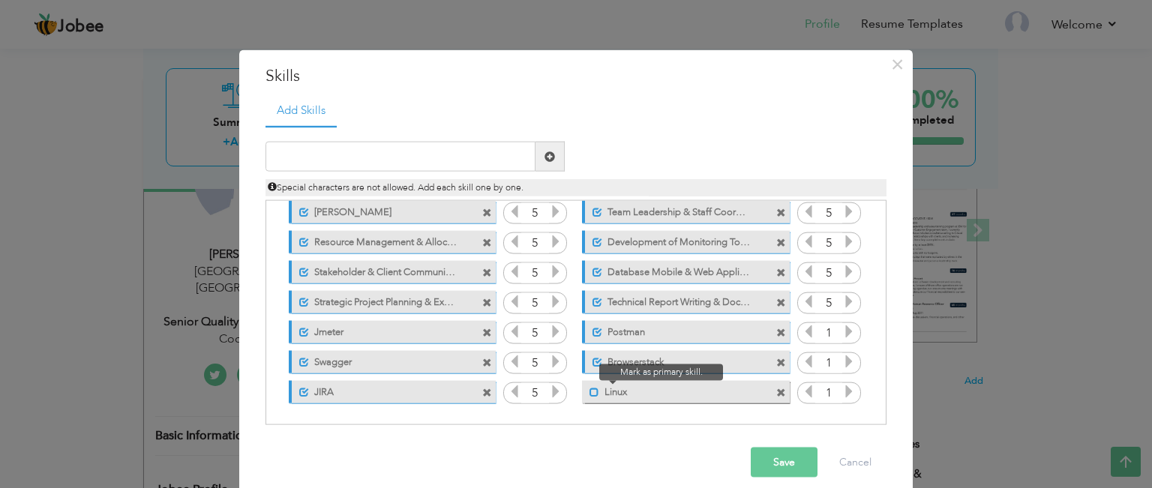
click at [589, 387] on span at bounding box center [594, 392] width 10 height 10
click at [832, 331] on input "1" at bounding box center [829, 332] width 28 height 21
click at [833, 331] on div "1" at bounding box center [829, 333] width 64 height 22
click at [842, 332] on icon at bounding box center [848, 331] width 13 height 13
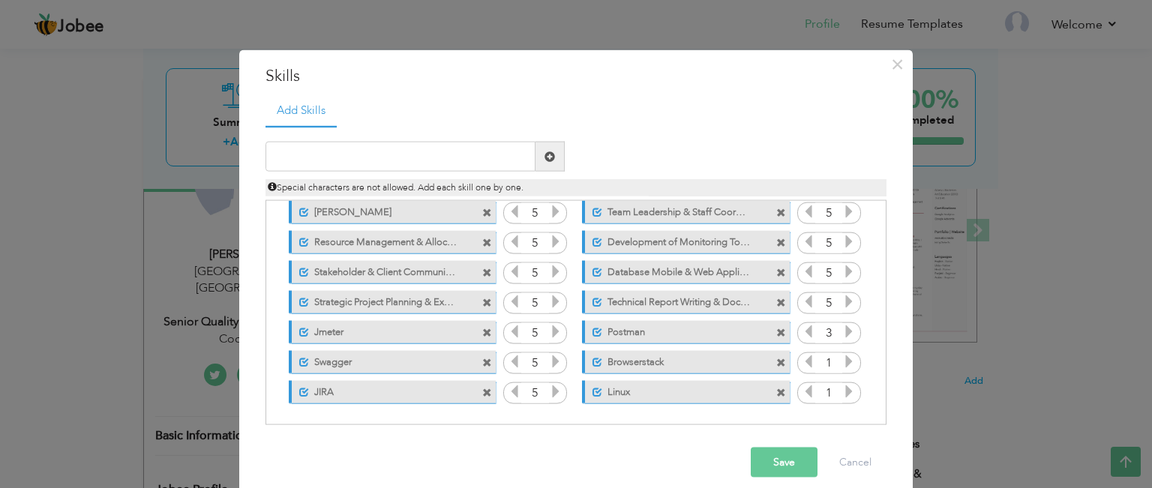
click at [842, 332] on icon at bounding box center [848, 331] width 13 height 13
click at [842, 357] on icon at bounding box center [848, 361] width 13 height 13
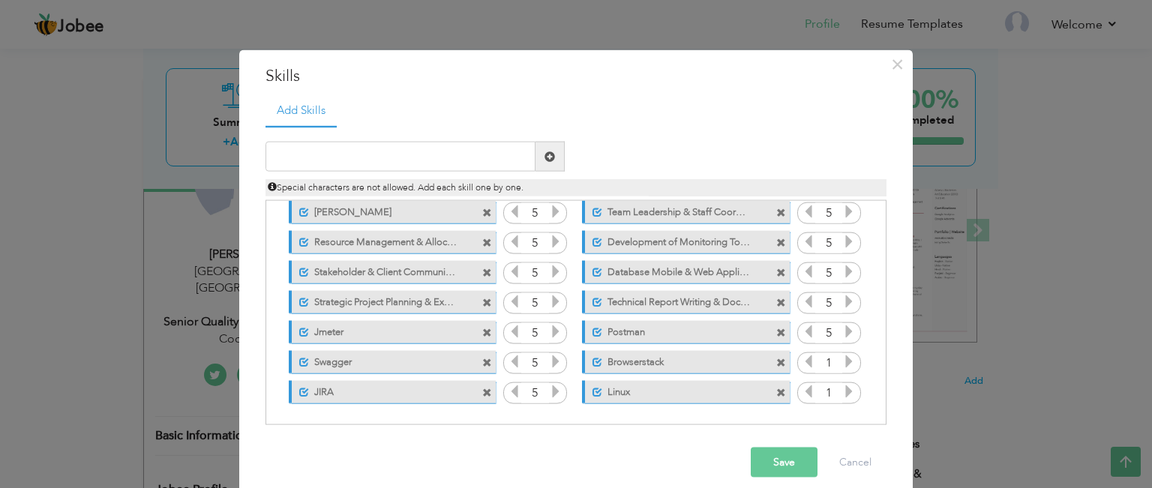
click at [842, 357] on icon at bounding box center [848, 361] width 13 height 13
click at [842, 358] on icon at bounding box center [848, 361] width 13 height 13
click at [842, 393] on icon at bounding box center [848, 391] width 13 height 13
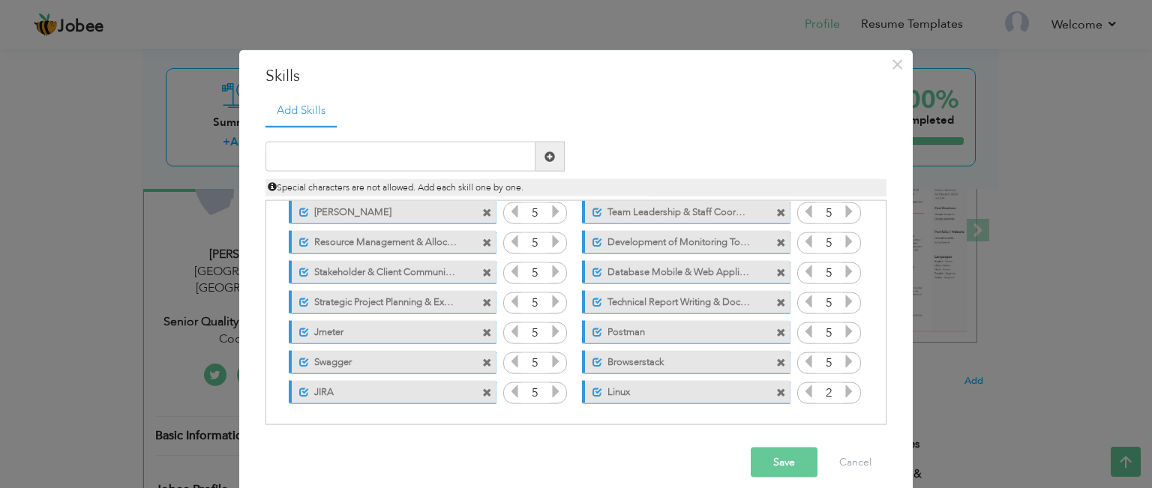
click at [842, 393] on icon at bounding box center [848, 391] width 13 height 13
click at [842, 392] on icon at bounding box center [848, 391] width 13 height 13
click at [423, 159] on input "text" at bounding box center [400, 157] width 270 height 30
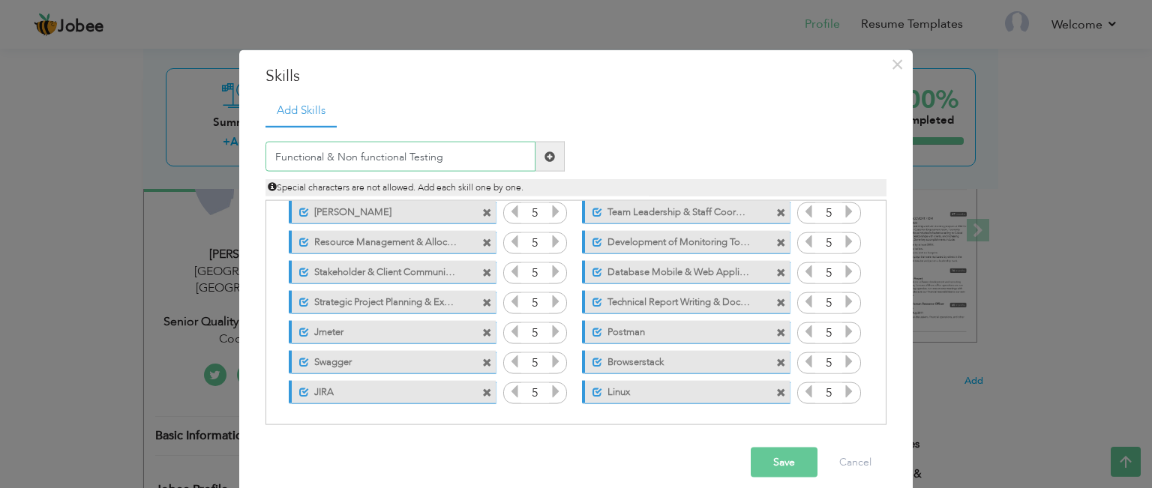
type input "Functional & Non functional Testing"
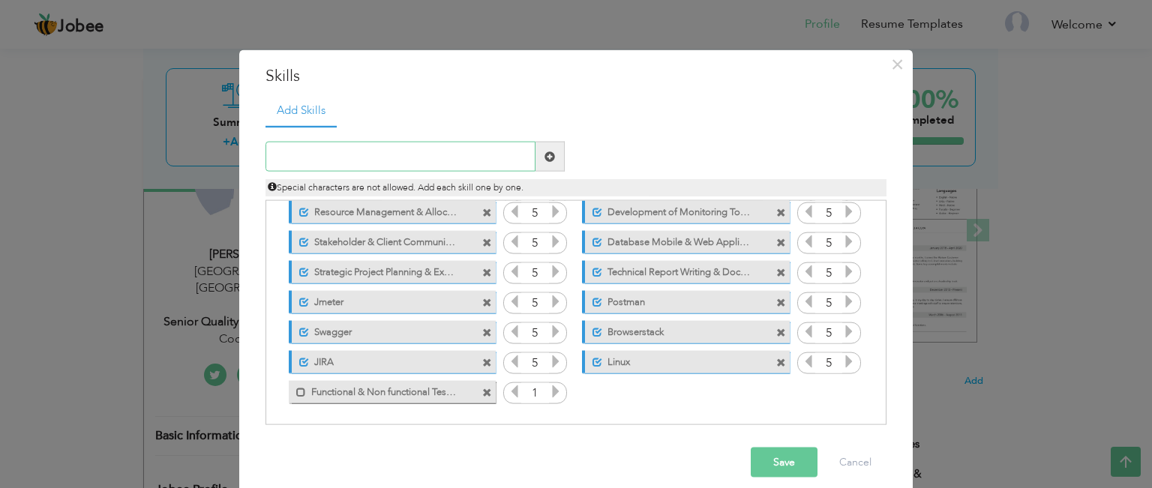
scroll to position [6, 0]
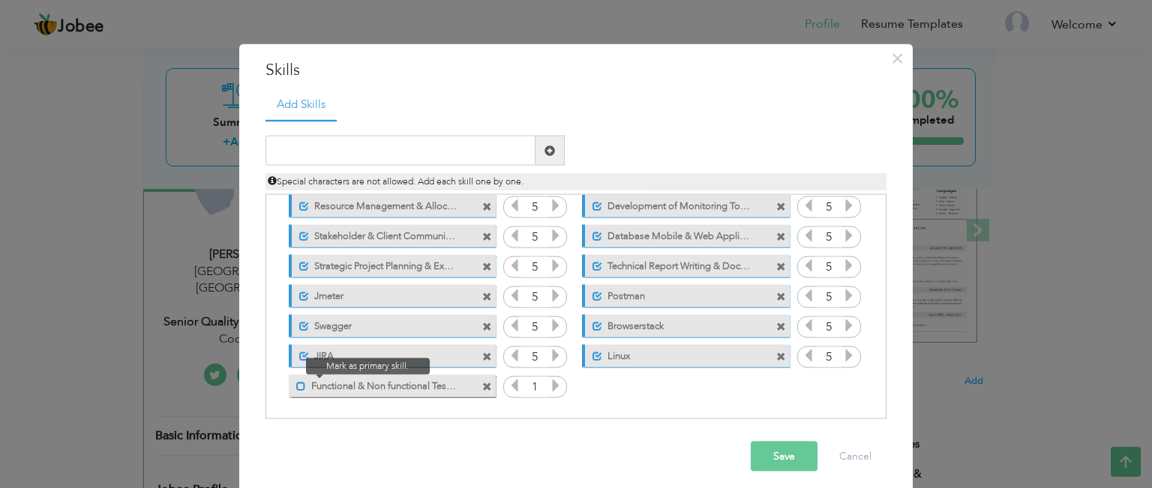
click at [296, 381] on span at bounding box center [301, 386] width 10 height 10
click at [549, 380] on icon at bounding box center [555, 385] width 13 height 13
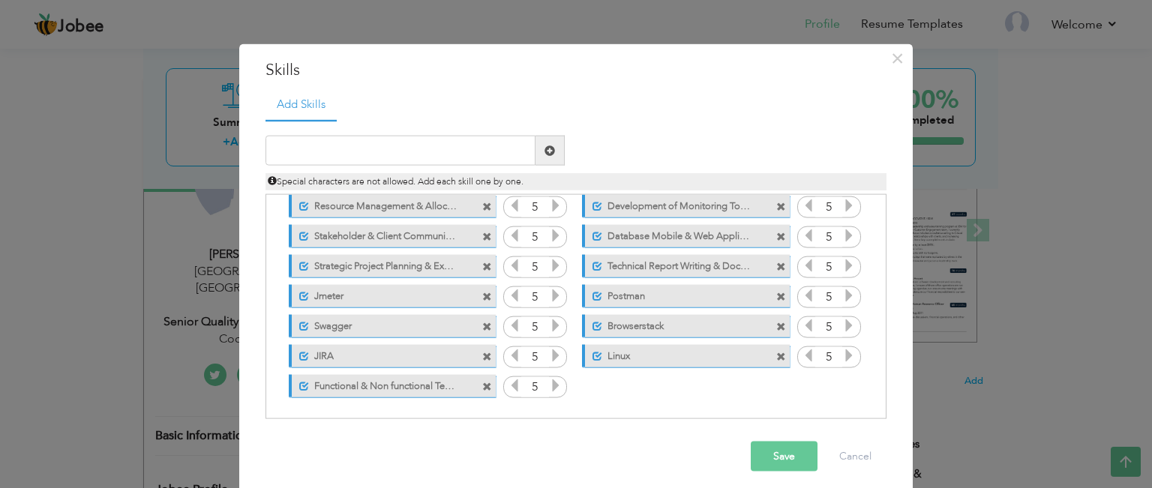
click at [549, 380] on icon at bounding box center [555, 385] width 13 height 13
click at [422, 127] on div "Duplicate entry" at bounding box center [575, 270] width 621 height 300
click at [412, 144] on input "text" at bounding box center [400, 151] width 270 height 30
type input "Business analyst"
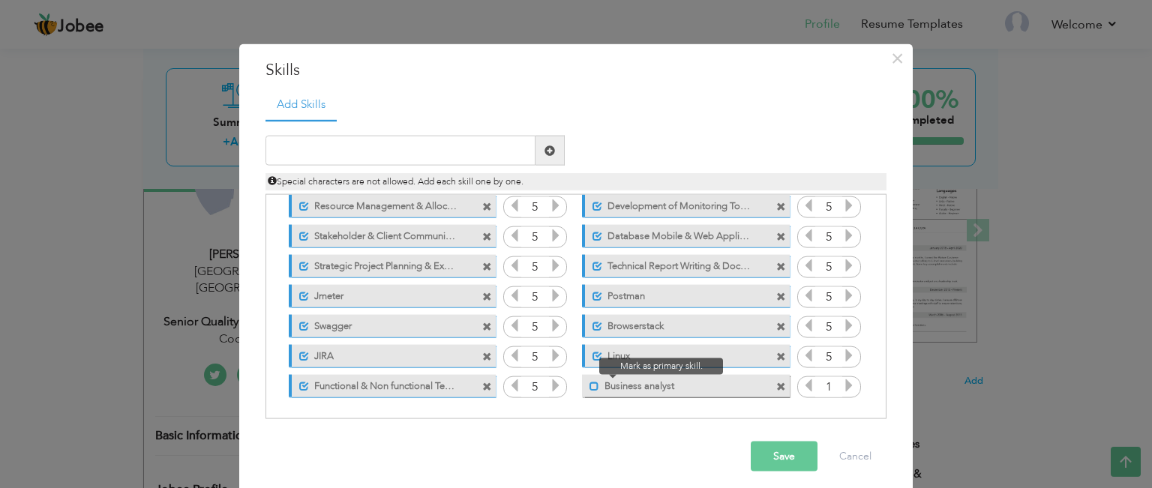
click at [589, 385] on span at bounding box center [594, 386] width 10 height 10
click at [846, 381] on icon at bounding box center [848, 385] width 13 height 13
click at [845, 382] on icon at bounding box center [848, 385] width 13 height 13
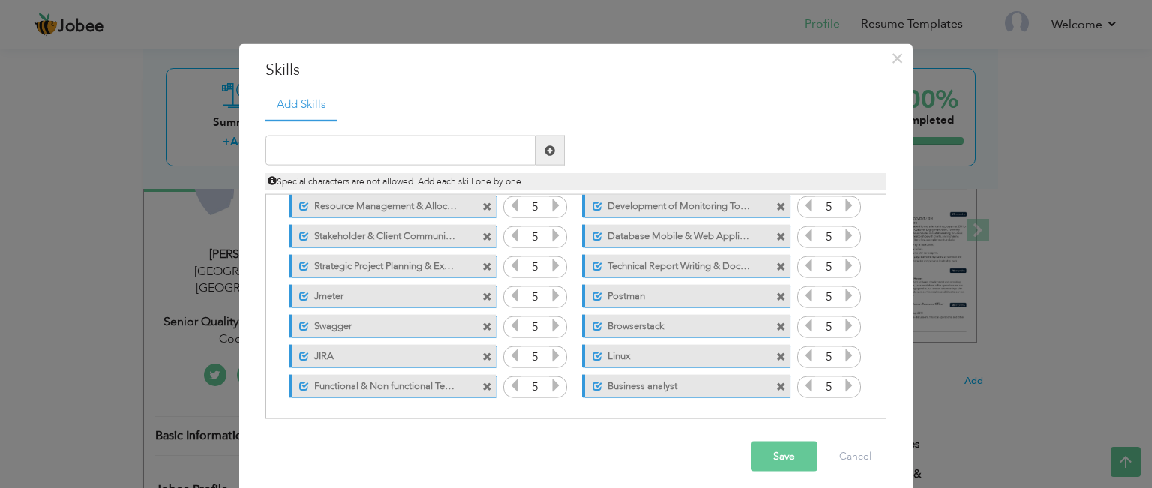
click at [845, 382] on icon at bounding box center [848, 385] width 13 height 13
click at [788, 459] on button "Save" at bounding box center [784, 457] width 67 height 30
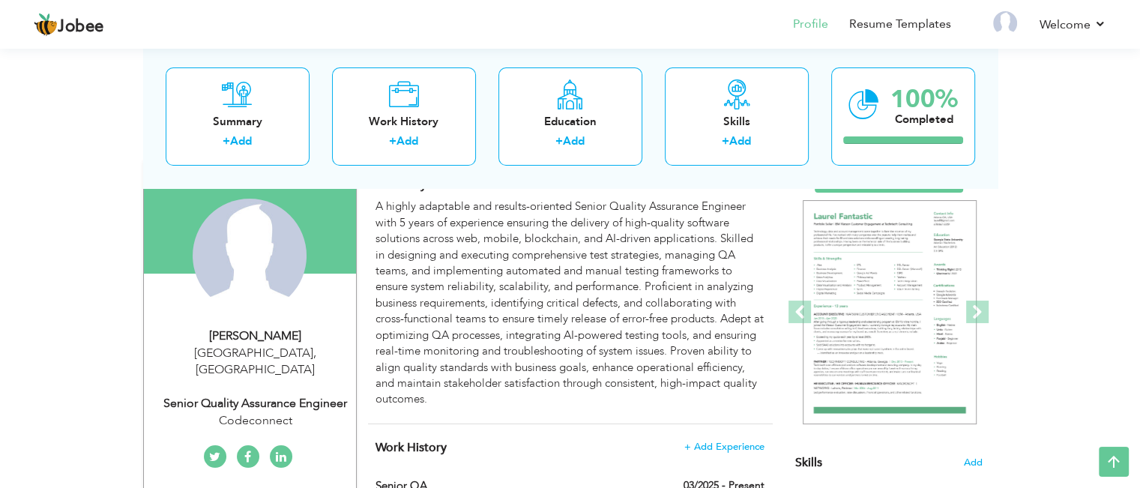
scroll to position [0, 0]
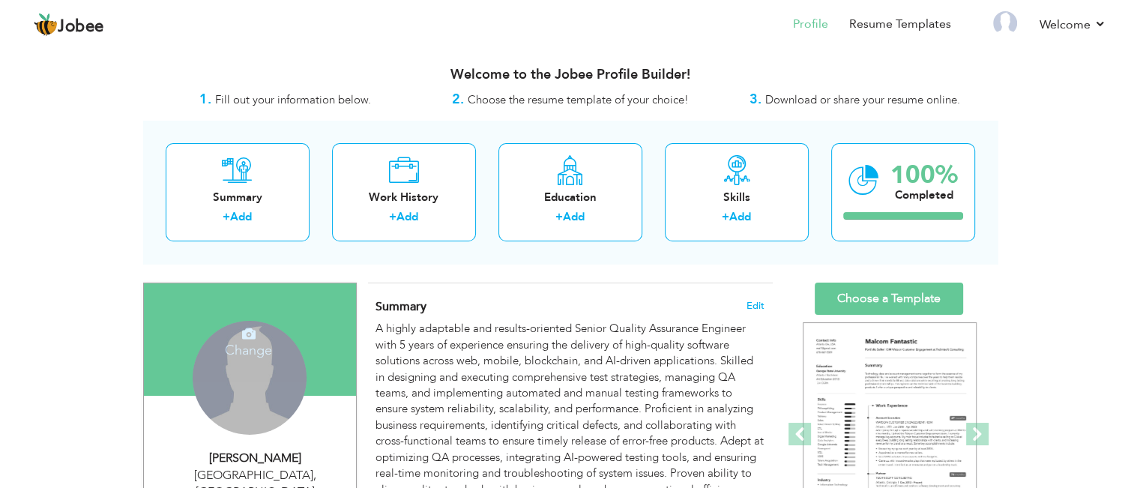
click at [212, 423] on div "Change Remove" at bounding box center [250, 385] width 190 height 129
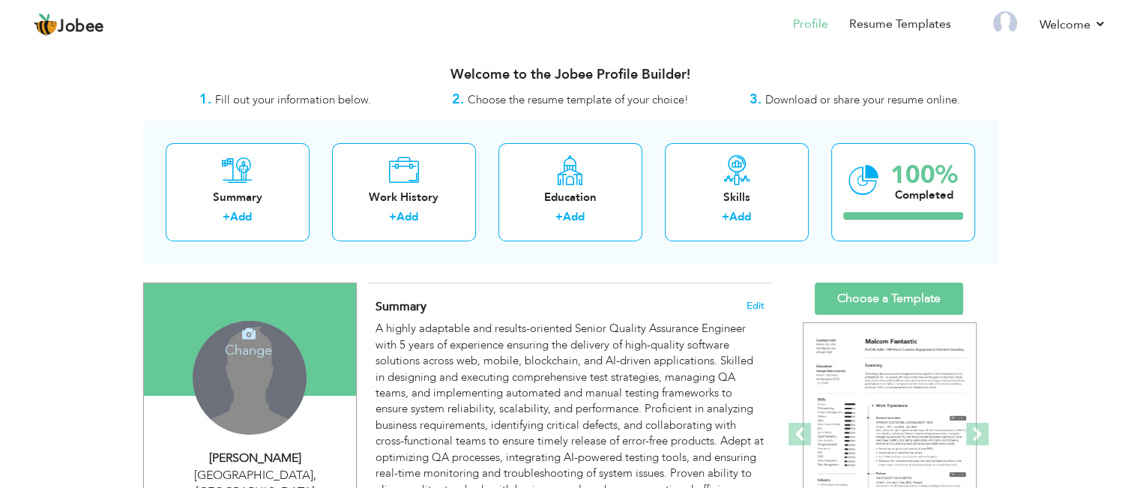
click at [246, 389] on div "Change Remove" at bounding box center [250, 378] width 114 height 114
click at [245, 341] on h4 "Change" at bounding box center [248, 340] width 107 height 36
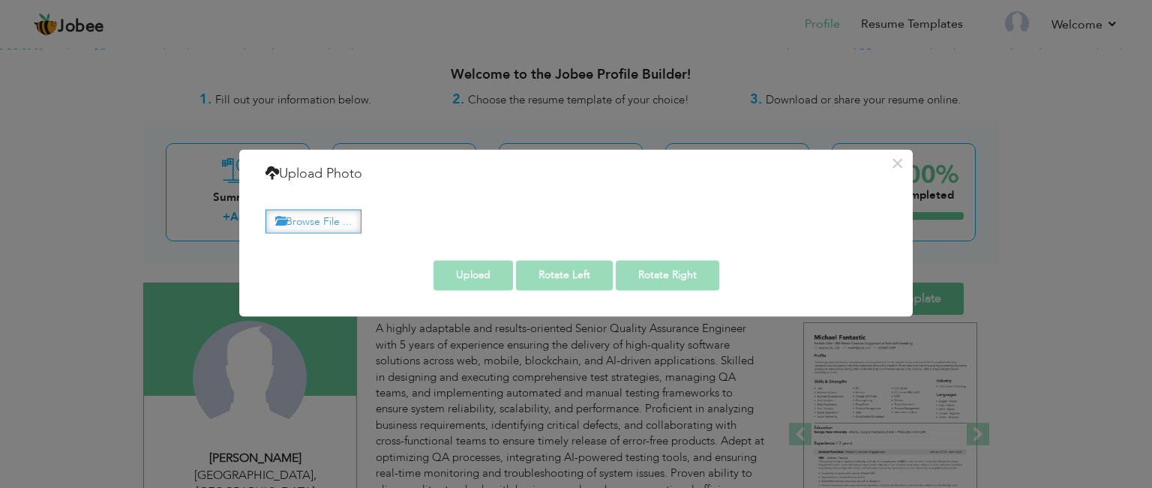
click at [339, 226] on label "Browse File ..." at bounding box center [313, 221] width 96 height 23
click at [0, 0] on input "Browse File ..." at bounding box center [0, 0] width 0 height 0
click at [903, 171] on button "×" at bounding box center [897, 163] width 24 height 24
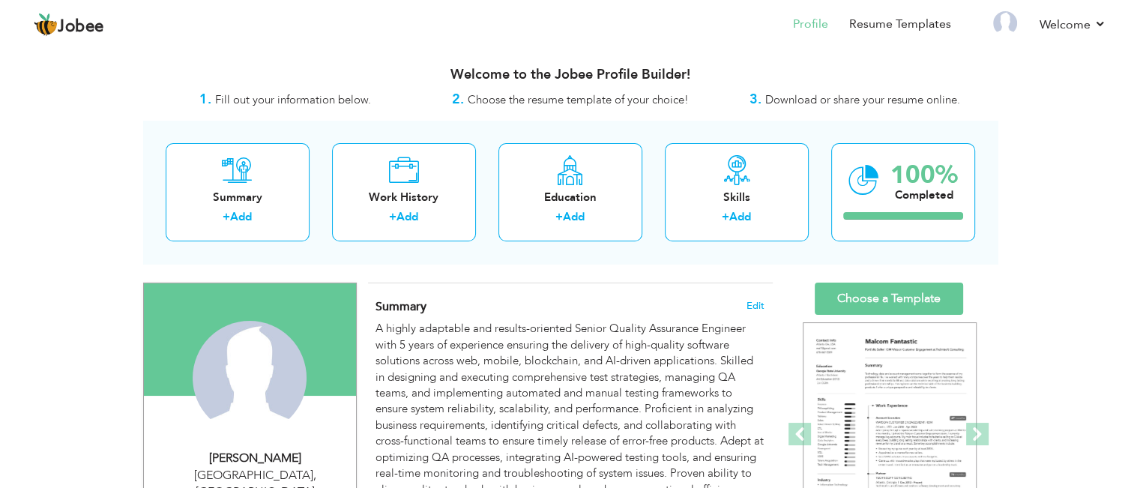
click at [304, 408] on div "Change Remove" at bounding box center [250, 385] width 190 height 129
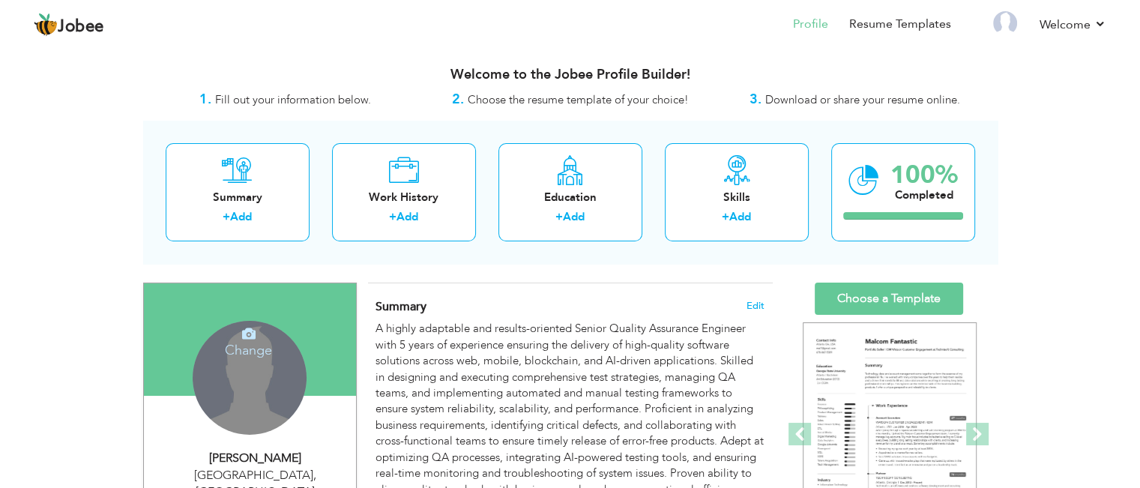
click at [294, 400] on div "Change Remove" at bounding box center [250, 378] width 114 height 114
click at [252, 349] on h4 "Change" at bounding box center [248, 340] width 107 height 36
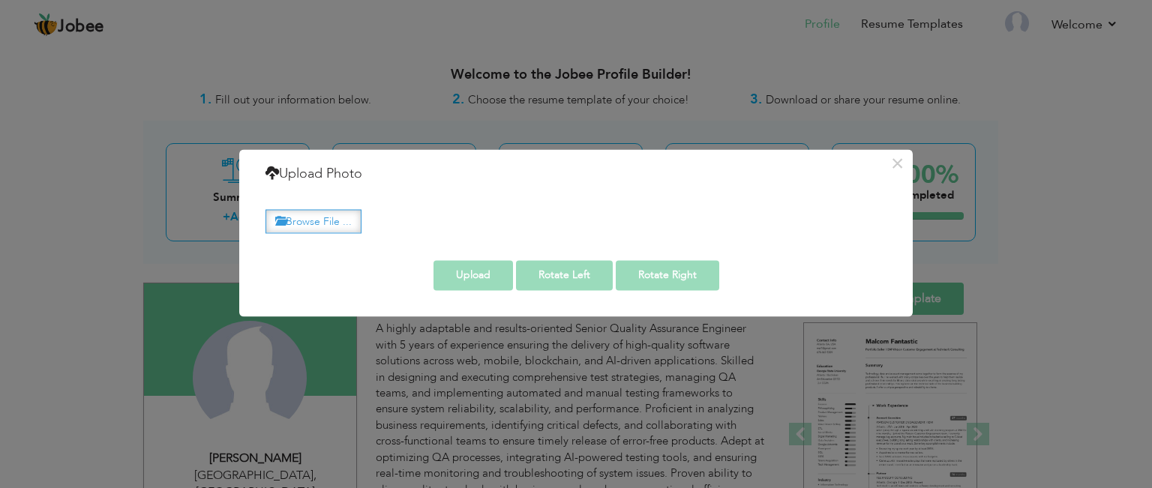
click at [323, 219] on label "Browse File ..." at bounding box center [313, 221] width 96 height 23
click at [0, 0] on input "Browse File ..." at bounding box center [0, 0] width 0 height 0
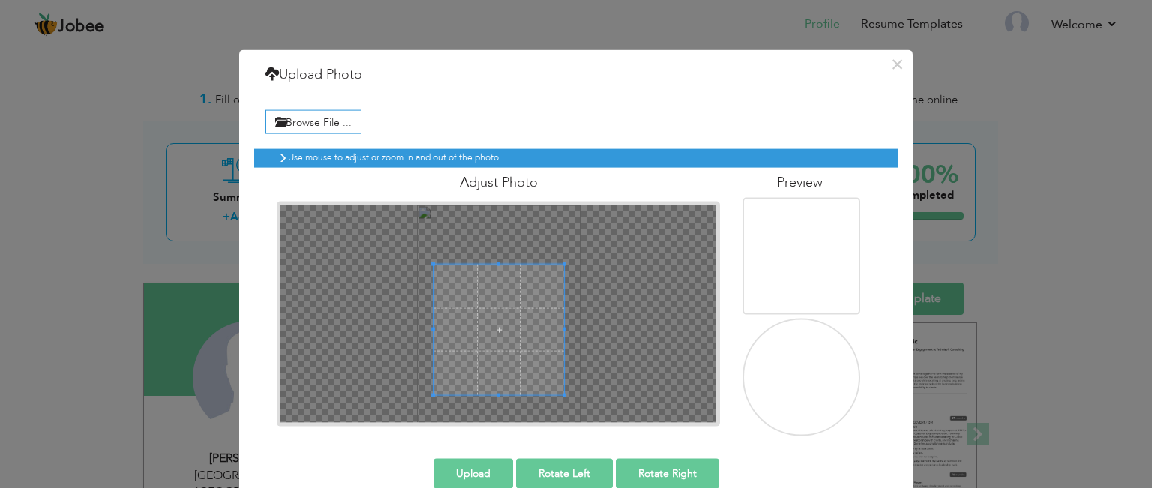
click at [523, 334] on span at bounding box center [498, 330] width 130 height 130
click at [507, 337] on span at bounding box center [483, 333] width 130 height 130
click at [493, 464] on button "Upload" at bounding box center [472, 474] width 79 height 30
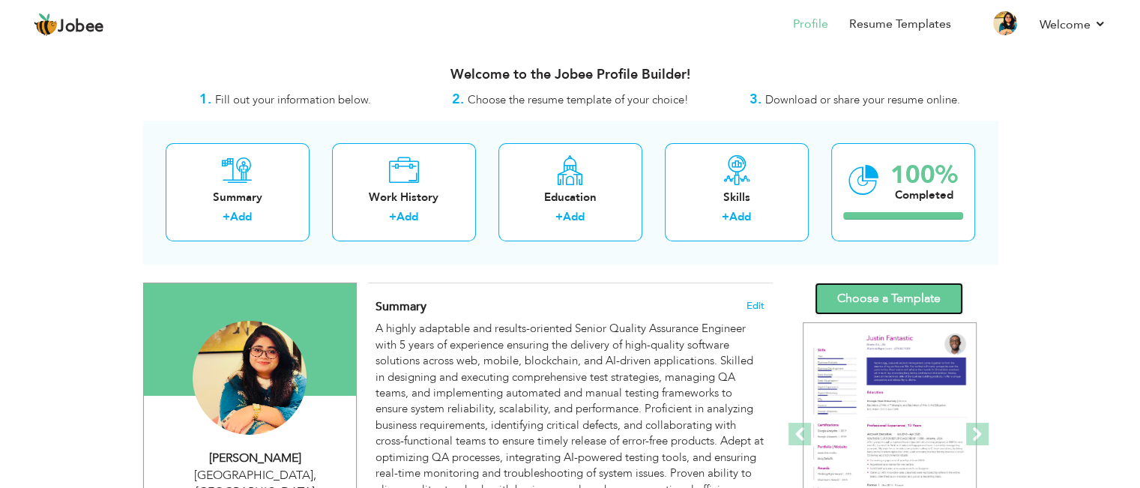
click at [856, 293] on link "Choose a Template" at bounding box center [889, 299] width 148 height 32
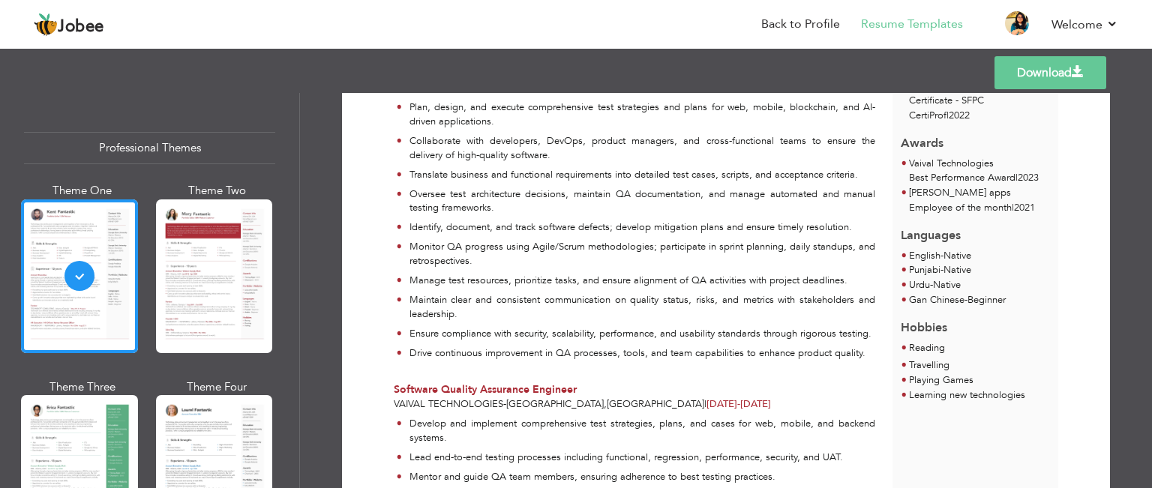
scroll to position [525, 0]
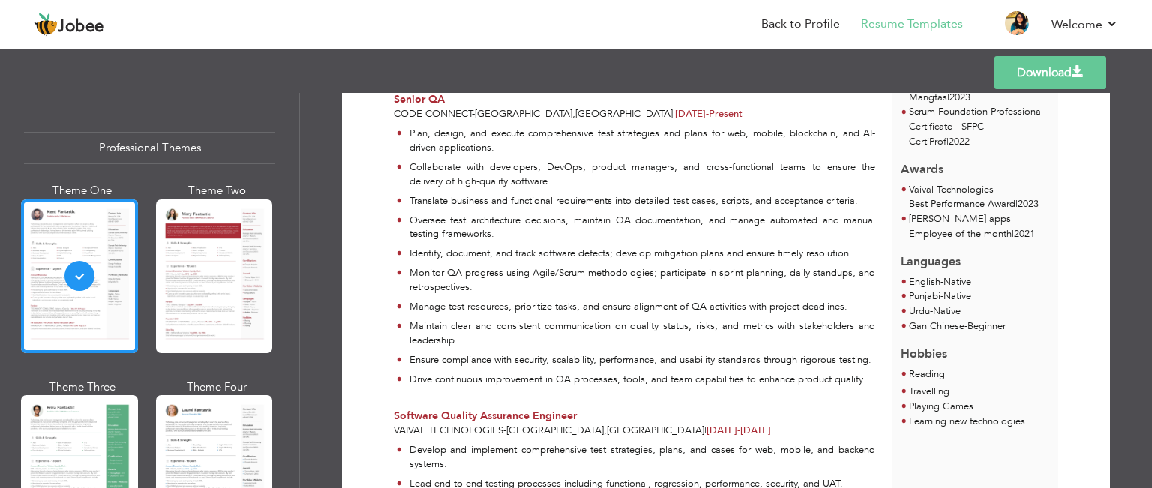
click at [1032, 73] on link "Download" at bounding box center [1050, 72] width 112 height 33
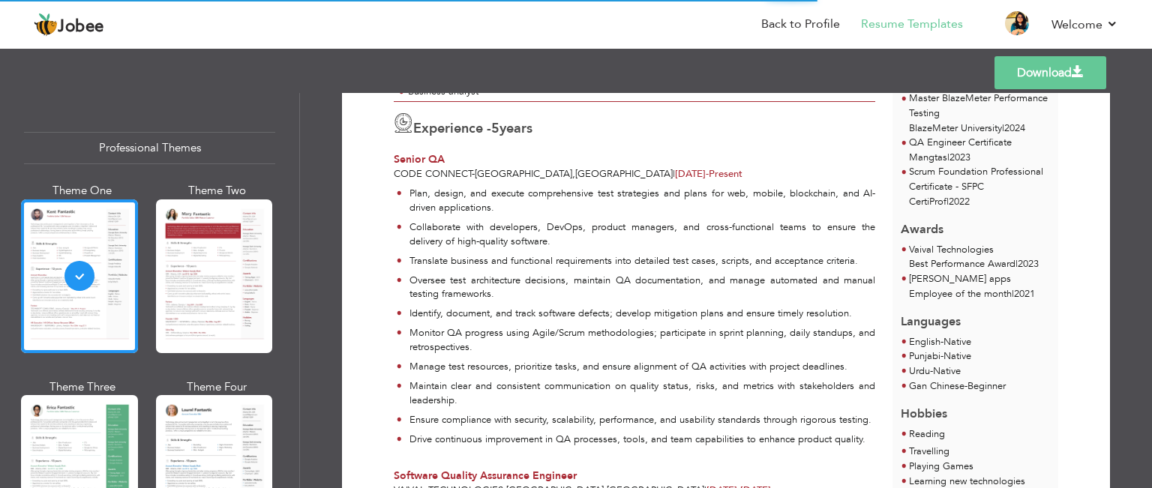
scroll to position [450, 0]
